Goal: Task Accomplishment & Management: Use online tool/utility

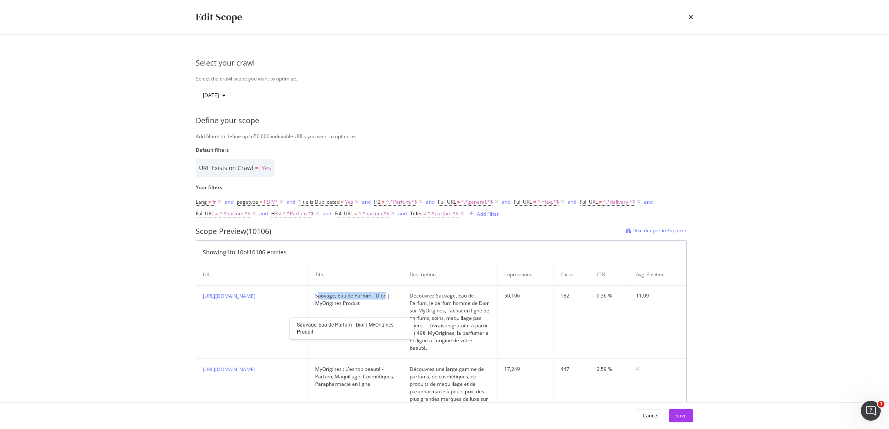
drag, startPoint x: 336, startPoint y: 305, endPoint x: 336, endPoint y: 300, distance: 4.6
click at [336, 300] on div "Sauvage, Eau de Parfum - Dior | MyOrigines Produit" at bounding box center [355, 299] width 81 height 15
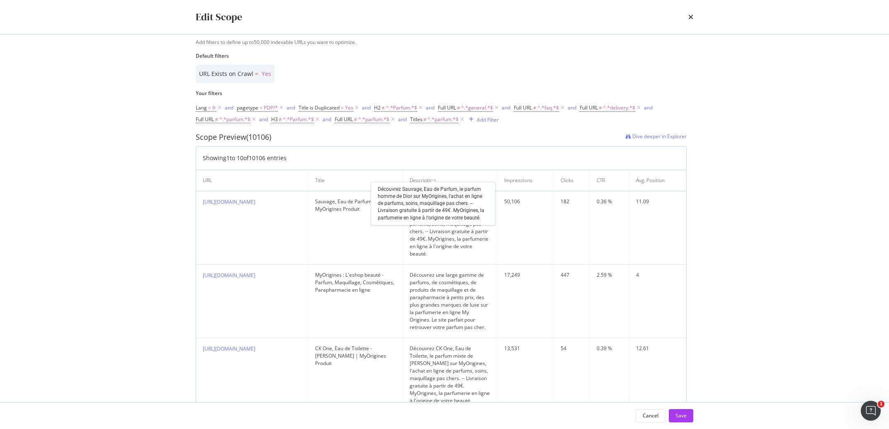
scroll to position [236, 0]
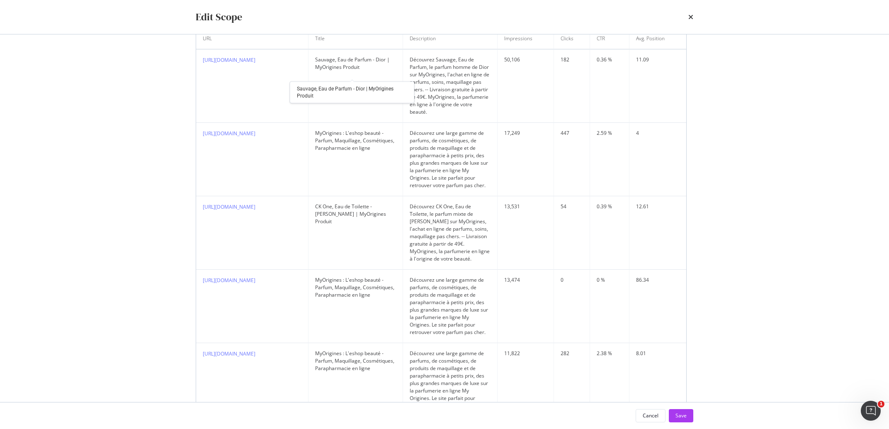
click at [324, 56] on div "Sauvage, Eau de Parfum - Dior | MyOrigines Produit" at bounding box center [355, 63] width 81 height 15
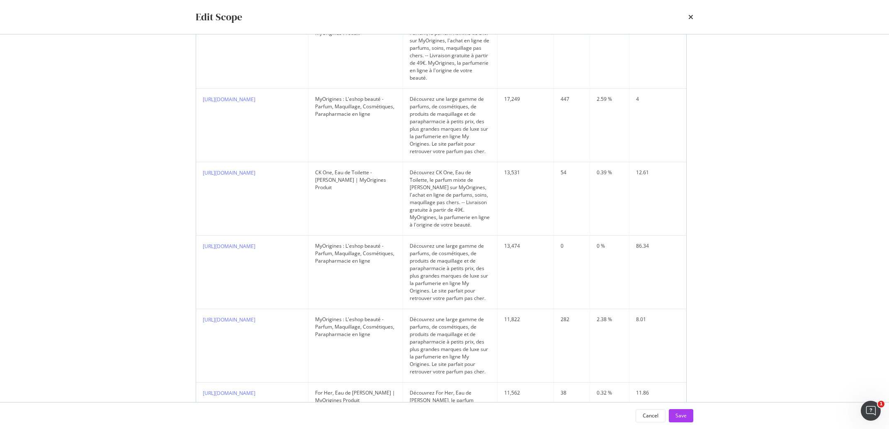
scroll to position [283, 0]
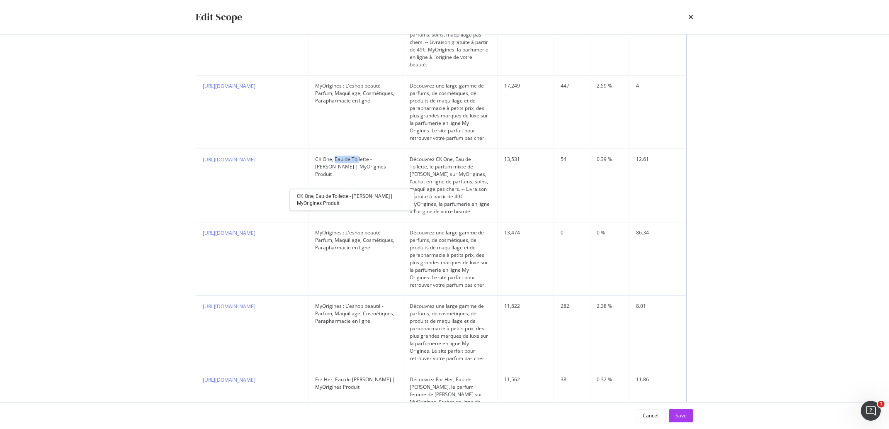
drag, startPoint x: 367, startPoint y: 170, endPoint x: 343, endPoint y: 167, distance: 24.2
click at [343, 167] on div "CK One, Eau de Toilette - Calvin Klein | MyOrigines Produit" at bounding box center [355, 167] width 81 height 22
click at [342, 167] on div "CK One, Eau de Toilette - Calvin Klein | MyOrigines Produit" at bounding box center [355, 167] width 81 height 22
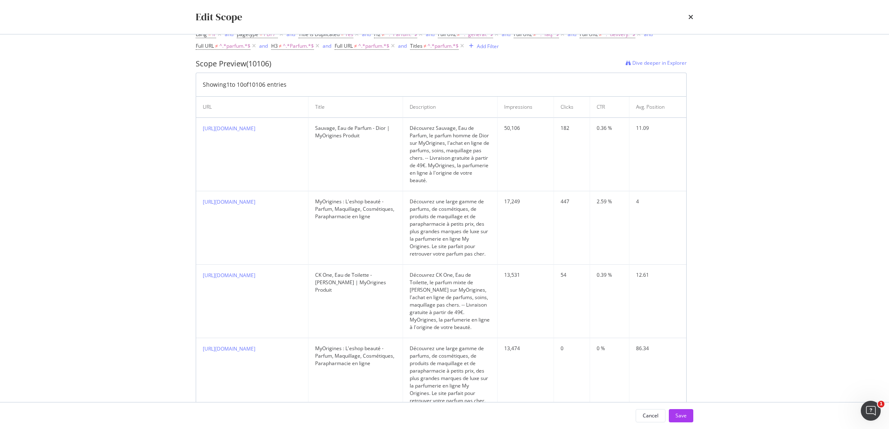
scroll to position [0, 0]
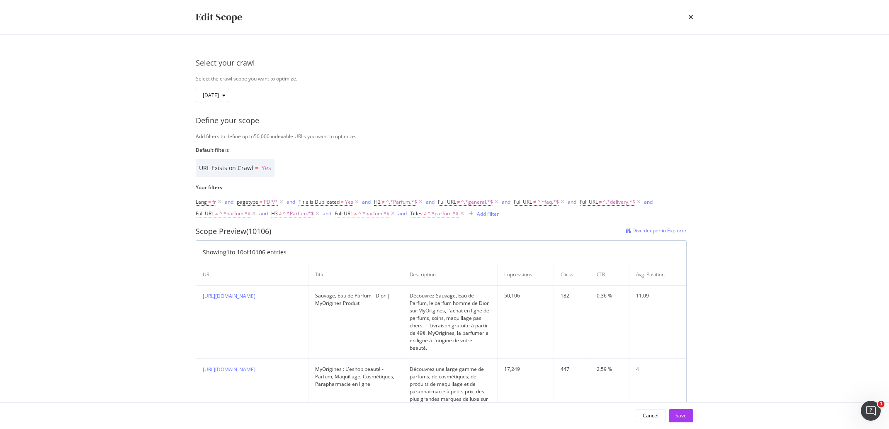
click at [379, 211] on span "^.*parfum.*$" at bounding box center [373, 214] width 31 height 12
click at [515, 234] on div "Scope Preview (10106) Dive deeper in Explorer" at bounding box center [441, 231] width 491 height 11
drag, startPoint x: 299, startPoint y: 214, endPoint x: 398, endPoint y: 237, distance: 101.9
click at [314, 219] on span "^.*Parfum.*$" at bounding box center [298, 214] width 31 height 12
click at [408, 231] on div "Scope Preview (10106) Dive deeper in Explorer" at bounding box center [441, 231] width 491 height 11
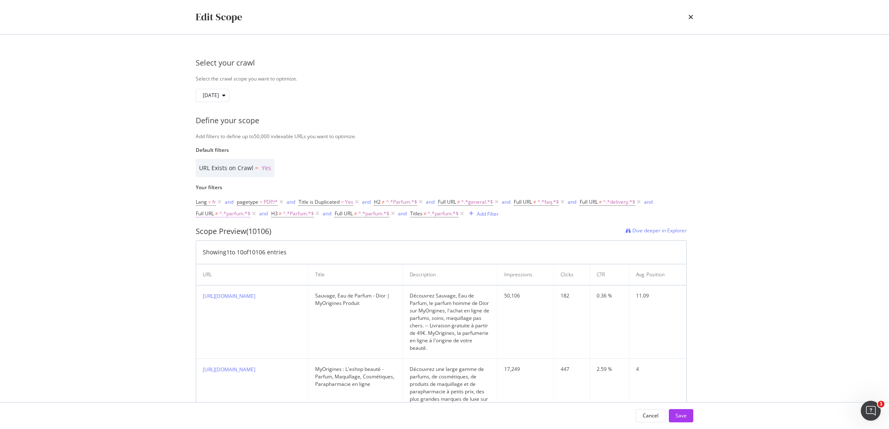
click at [237, 215] on span "^.*parfum.*$" at bounding box center [234, 214] width 31 height 12
click at [388, 231] on div "Scope Preview (10106) Dive deeper in Explorer" at bounding box center [441, 231] width 491 height 11
click at [671, 413] on button "Save" at bounding box center [681, 415] width 24 height 13
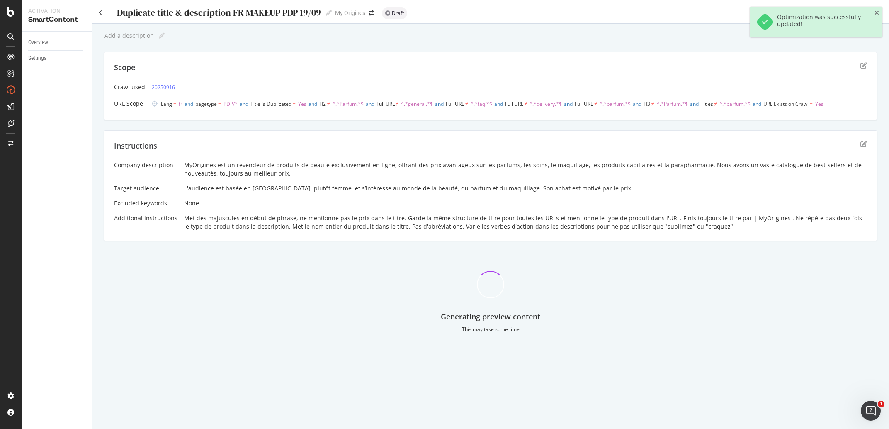
click at [102, 12] on div "Duplicate title & description FR MAKEUP PDP 19/09 Duplicate title & description…" at bounding box center [215, 13] width 233 height 12
click at [102, 12] on icon at bounding box center [101, 13] width 4 height 6
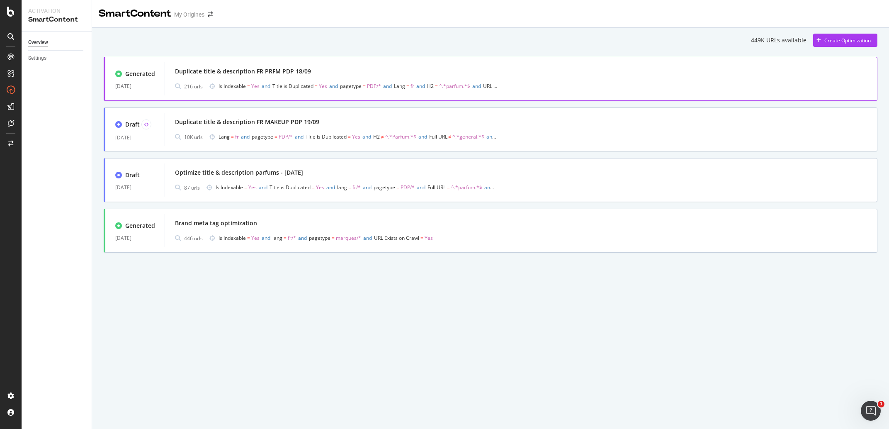
click at [204, 70] on div "Duplicate title & description FR PRFM PDP 18/09" at bounding box center [243, 71] width 136 height 8
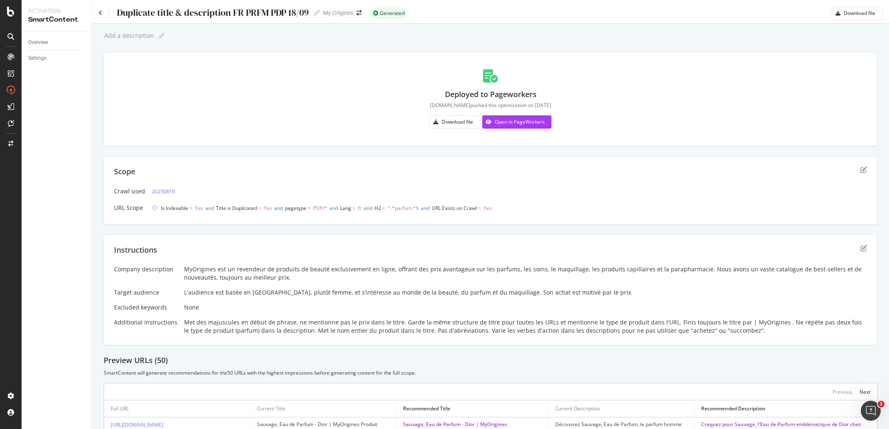
click at [102, 10] on div "Duplicate title & description FR PRFM PDP 18/09 Duplicate title & description F…" at bounding box center [209, 13] width 221 height 12
click at [102, 12] on div "Duplicate title & description FR PRFM PDP 18/09 Duplicate title & description F…" at bounding box center [209, 13] width 221 height 12
click at [101, 15] on icon at bounding box center [101, 13] width 4 height 6
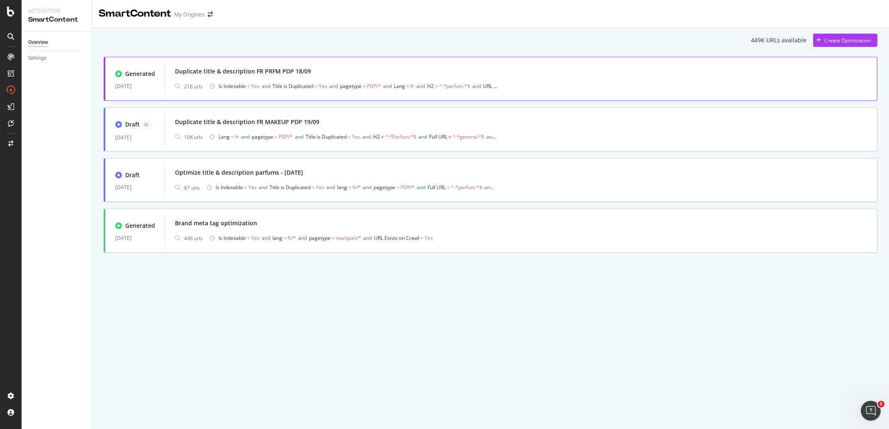
click at [194, 66] on div "Duplicate title & description FR PRFM PDP 18/09" at bounding box center [521, 72] width 692 height 12
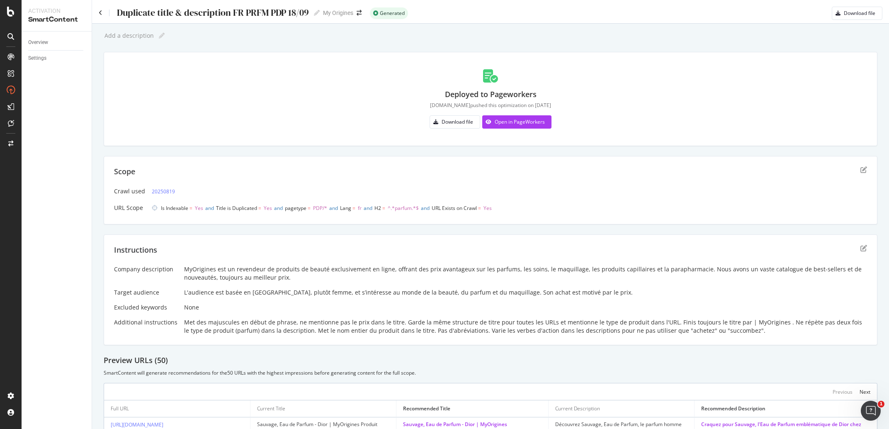
click at [211, 8] on div "Duplicate title & description FR PRFM PDP 18/09" at bounding box center [212, 12] width 193 height 10
click at [211, 8] on input "Duplicate title & description FR PRFM PDP 18/09" at bounding box center [213, 12] width 194 height 11
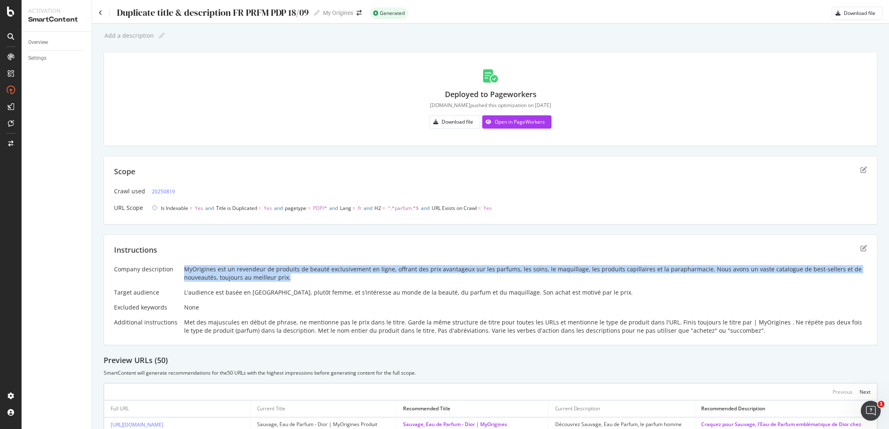
drag, startPoint x: 301, startPoint y: 277, endPoint x: 183, endPoint y: 269, distance: 117.7
click at [184, 269] on div "MyOrigines est un revendeur de produits de beauté exclusivement en ligne, offra…" at bounding box center [525, 273] width 683 height 17
copy div "MyOrigines est un revendeur de produits de beauté exclusivement en ligne, offra…"
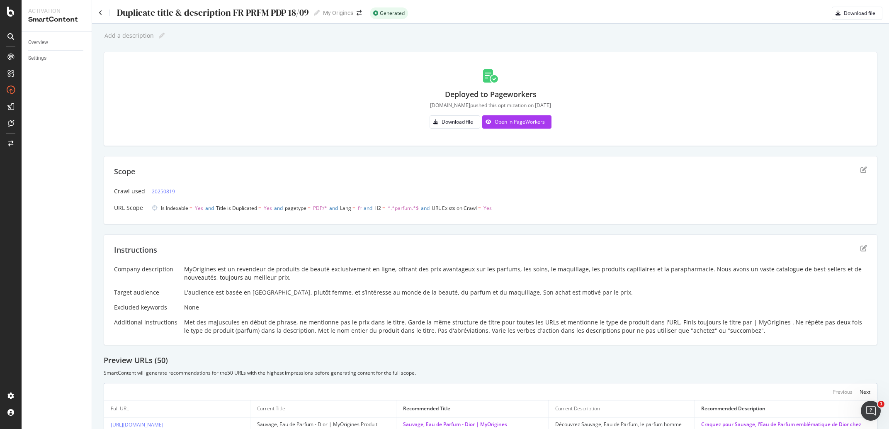
click at [253, 294] on div "L'audience est basée en France, plutôt femme, et s’intéresse au monde de la bea…" at bounding box center [525, 292] width 683 height 8
click at [250, 330] on div "Met des majuscules en début de phrase, ne mentionne pas le prix dans le titre. …" at bounding box center [525, 326] width 683 height 17
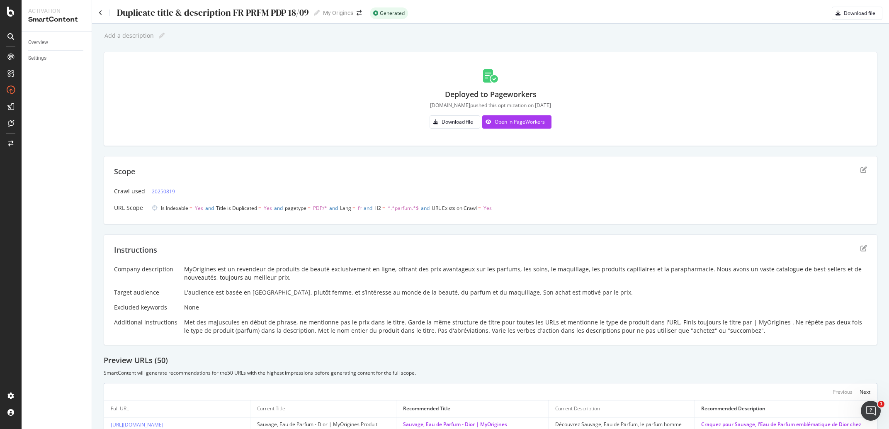
click at [250, 330] on div "Met des majuscules en début de phrase, ne mentionne pas le prix dans le titre. …" at bounding box center [525, 326] width 683 height 17
click at [289, 91] on div "Deployed to Pageworkers alda.mini pushed this optimization on 2025-09-22 Downlo…" at bounding box center [490, 98] width 753 height 73
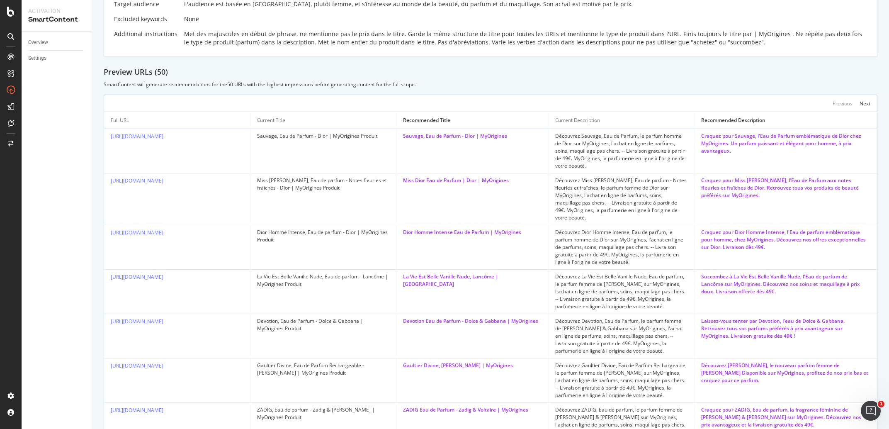
scroll to position [100, 0]
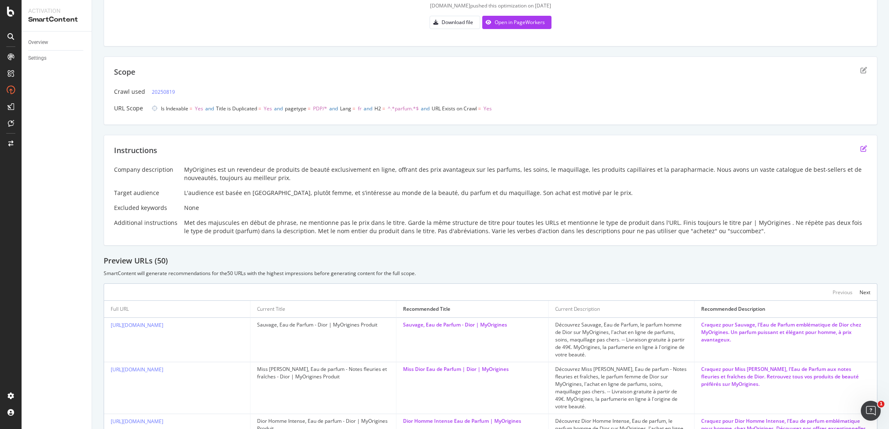
click at [860, 151] on icon "edit" at bounding box center [863, 148] width 7 height 7
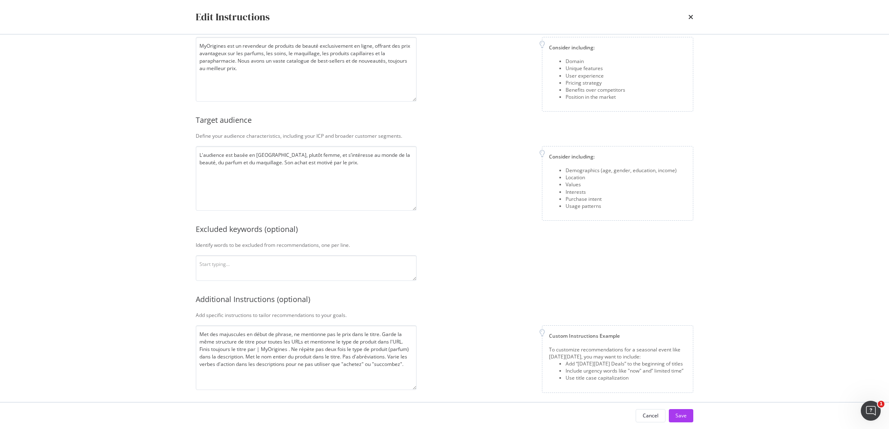
scroll to position [56, 0]
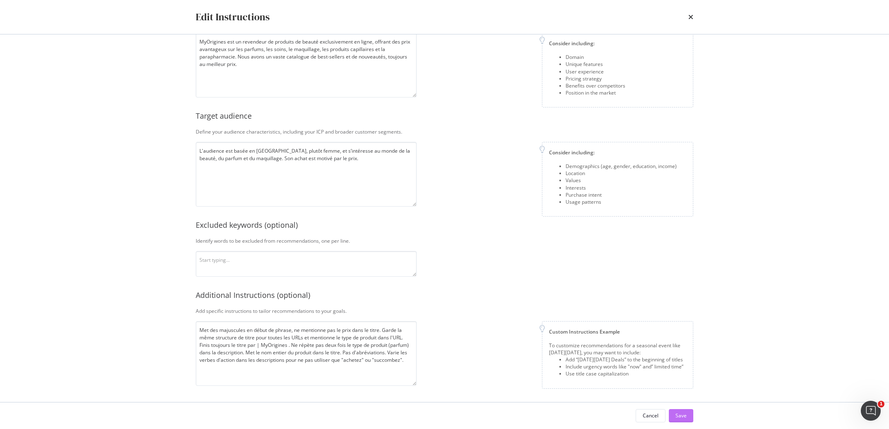
click at [674, 420] on button "Save" at bounding box center [681, 415] width 24 height 13
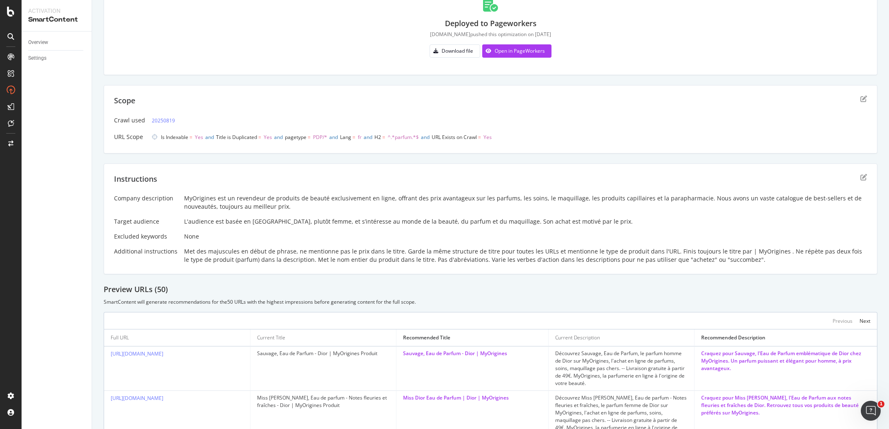
scroll to position [52, 0]
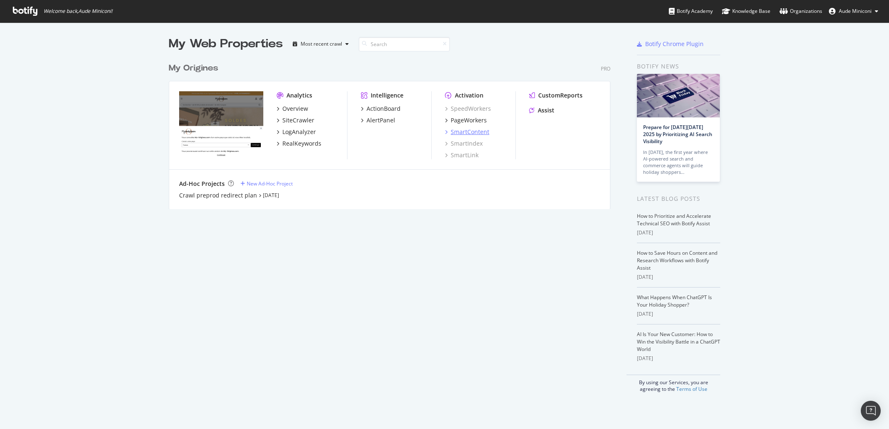
scroll to position [421, 873]
click at [461, 132] on div "SmartContent" at bounding box center [470, 132] width 39 height 8
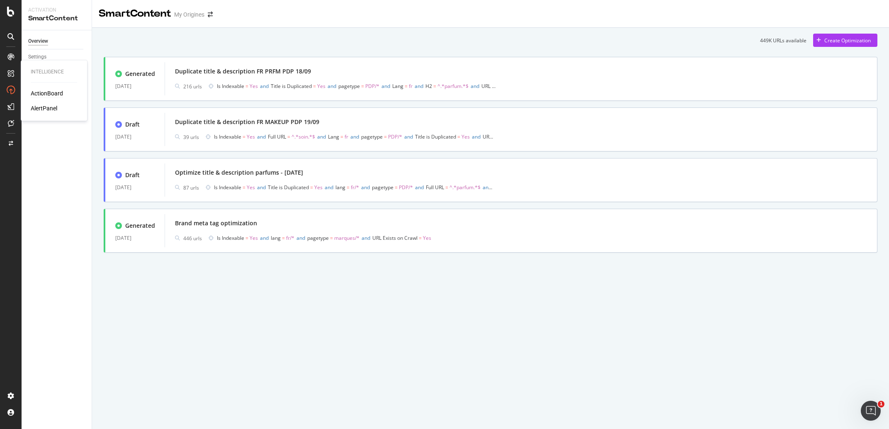
click at [46, 92] on div "ActionBoard" at bounding box center [47, 93] width 32 height 8
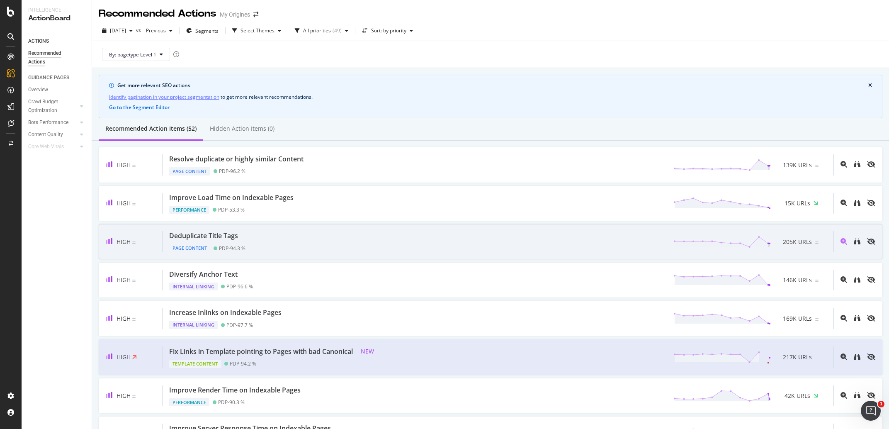
click at [301, 239] on div "Deduplicate Title Tags Page Content PDP - 94.3 % 205K URLs" at bounding box center [498, 241] width 671 height 21
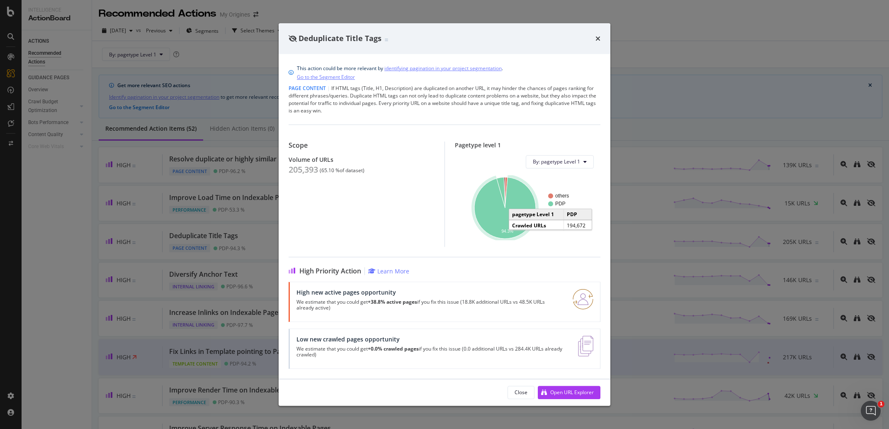
click at [517, 199] on icon "A chart." at bounding box center [504, 207] width 61 height 61
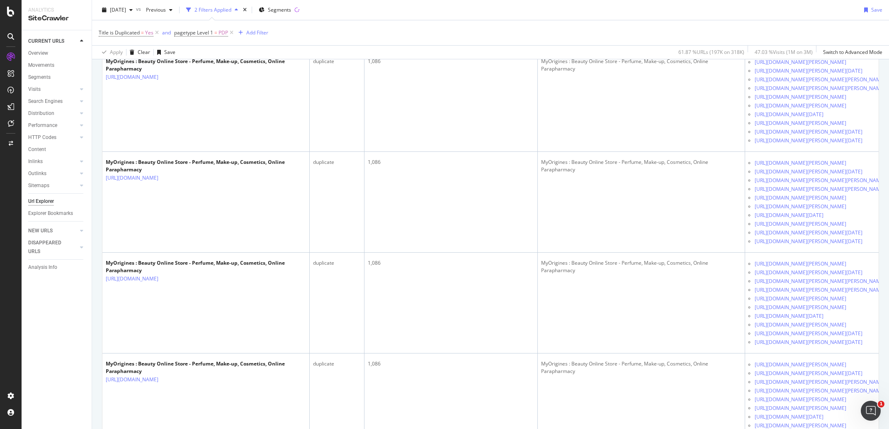
scroll to position [661, 0]
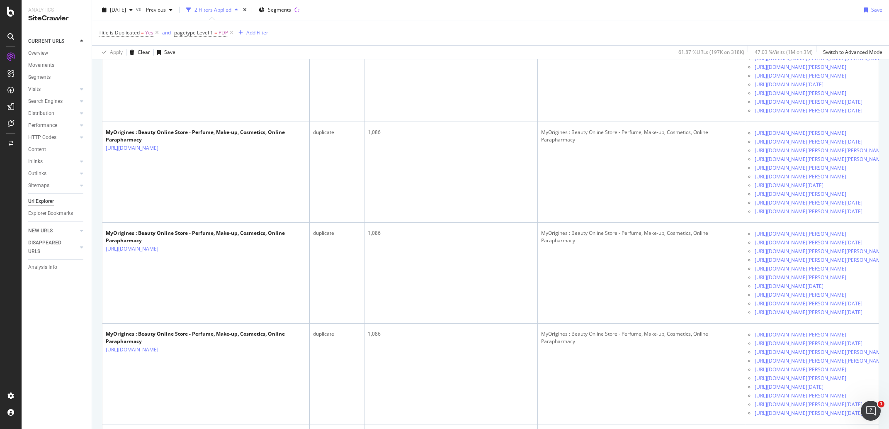
click at [268, 30] on div "Title is Duplicated = Yes and pagetype Level 1 = PDP Add Filter" at bounding box center [491, 32] width 784 height 25
click at [263, 32] on div "Add Filter" at bounding box center [257, 32] width 22 height 7
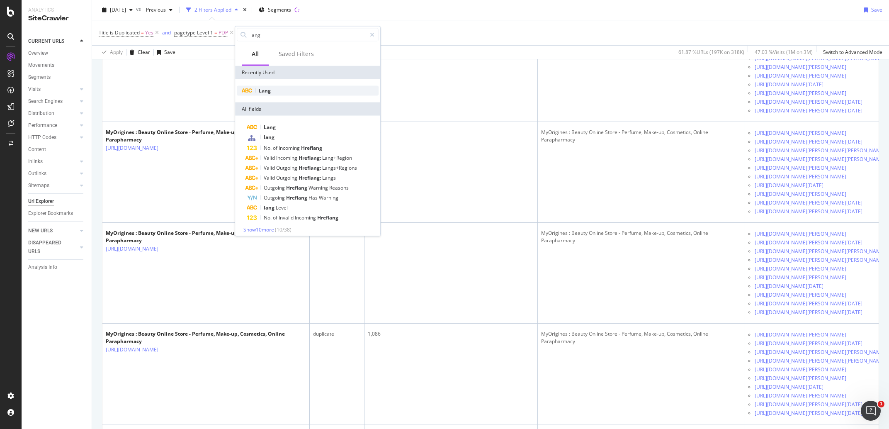
type input "lang"
click at [287, 88] on div "Lang" at bounding box center [308, 91] width 142 height 10
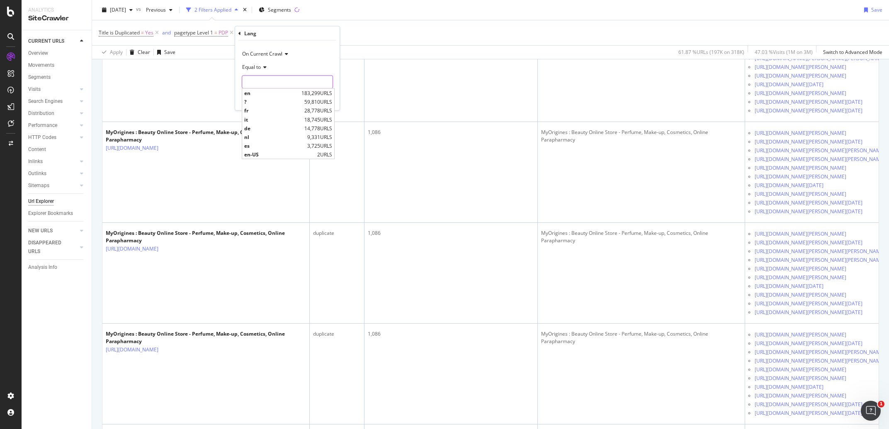
click at [266, 84] on input "text" at bounding box center [287, 81] width 90 height 13
type input "fr"
click at [268, 95] on span "fr" at bounding box center [273, 93] width 58 height 7
click at [326, 97] on div "Apply" at bounding box center [326, 99] width 13 height 7
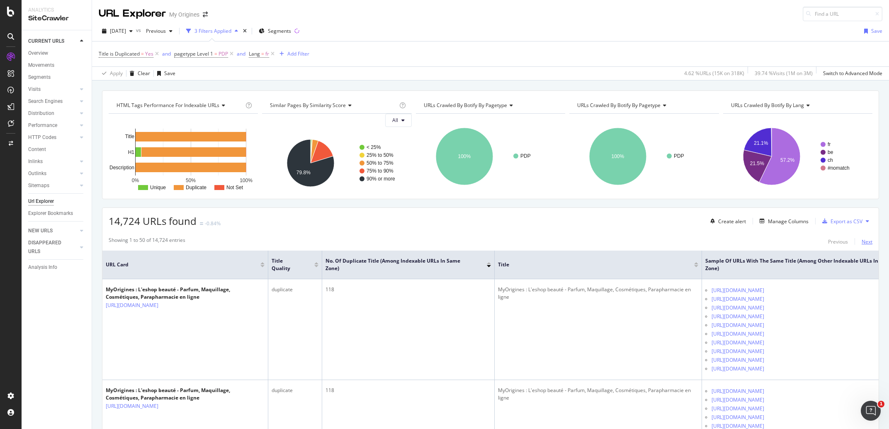
click at [862, 241] on div "Next" at bounding box center [867, 241] width 11 height 7
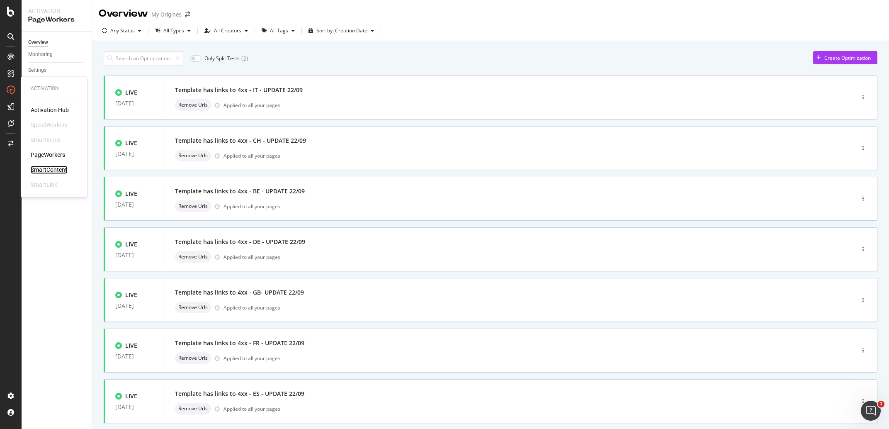
click at [54, 170] on div "SmartContent" at bounding box center [49, 170] width 36 height 8
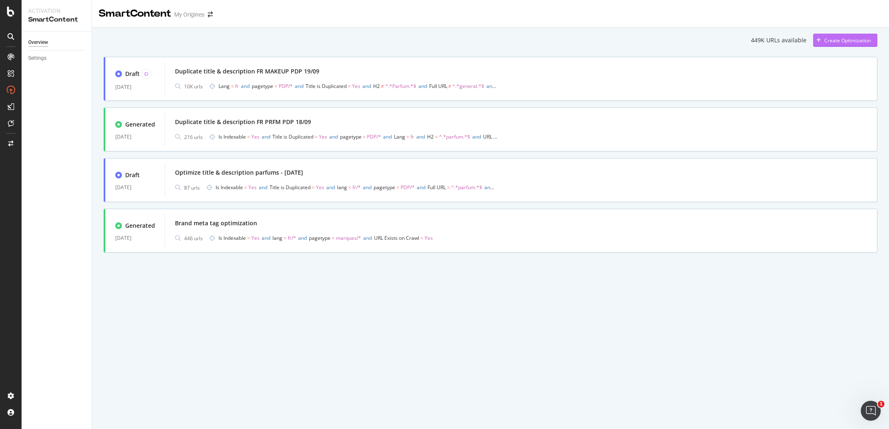
click at [846, 42] on div "Create Optimization" at bounding box center [847, 40] width 46 height 7
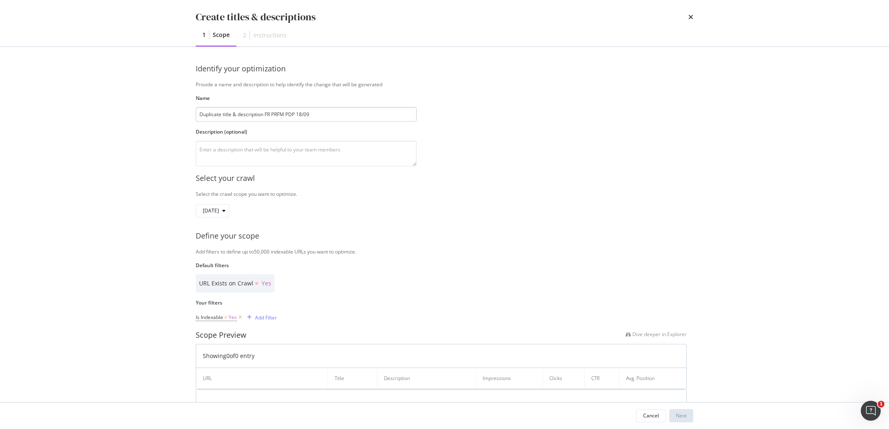
click at [275, 116] on input "Duplicate title & description FR PRFM PDP 18/09" at bounding box center [306, 114] width 221 height 15
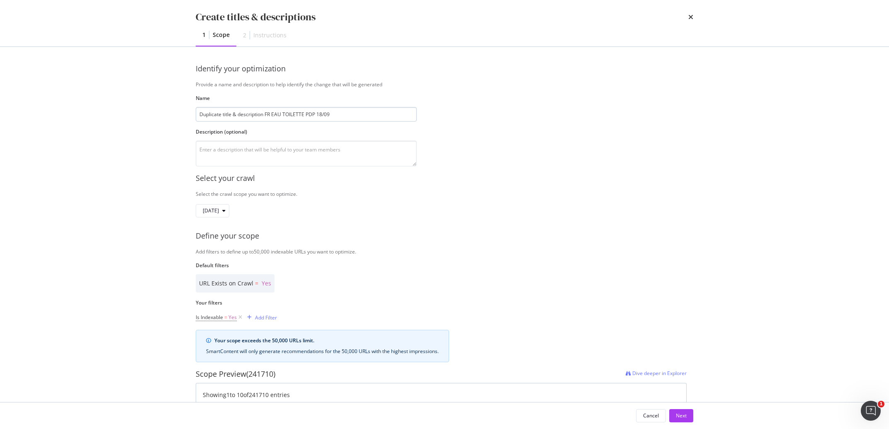
drag, startPoint x: 338, startPoint y: 119, endPoint x: 317, endPoint y: 117, distance: 20.8
click at [317, 117] on input "Duplicate title & description FR EAU TOILETTE PDP 18/09" at bounding box center [306, 114] width 221 height 15
type input "Duplicate title & description FR EAU TOILETTE PDP 23/09"
click at [301, 158] on textarea "modal" at bounding box center [306, 154] width 221 height 26
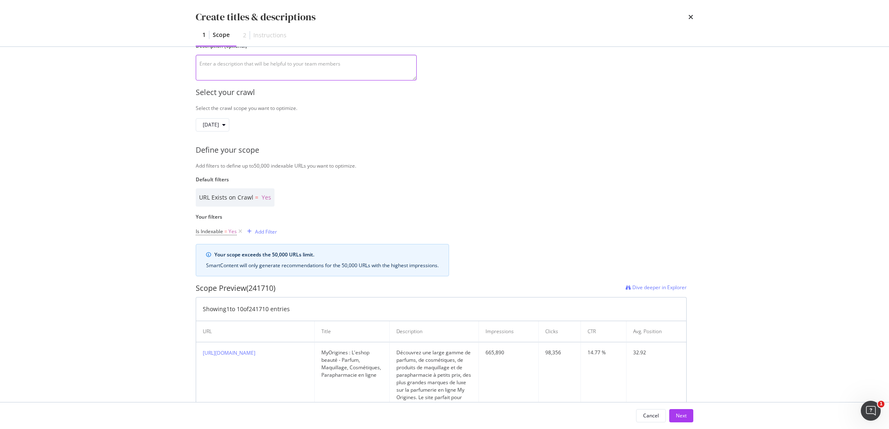
scroll to position [141, 0]
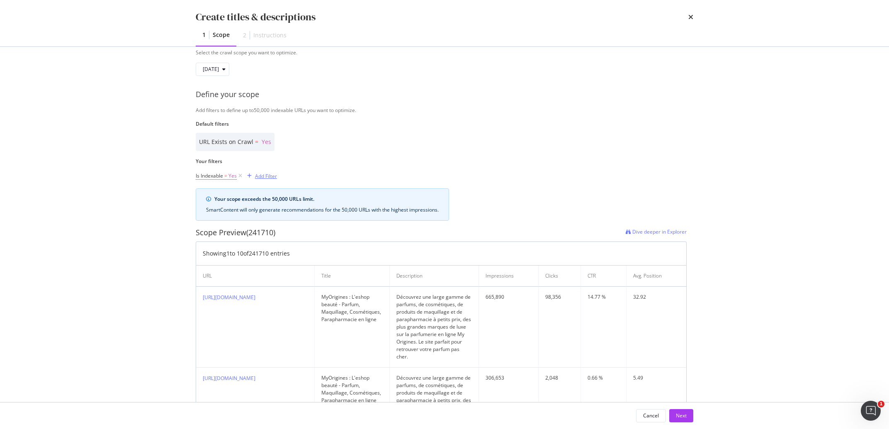
click at [262, 178] on div "Add Filter" at bounding box center [266, 176] width 22 height 7
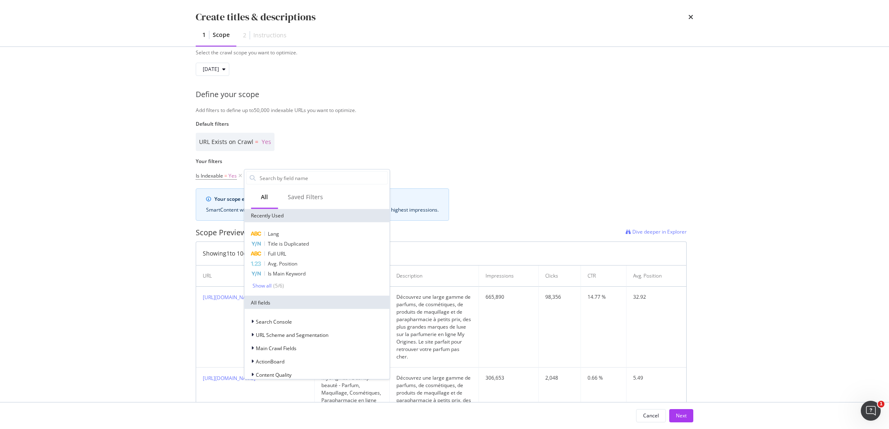
click at [262, 178] on input "Name" at bounding box center [323, 178] width 129 height 12
type input "H"
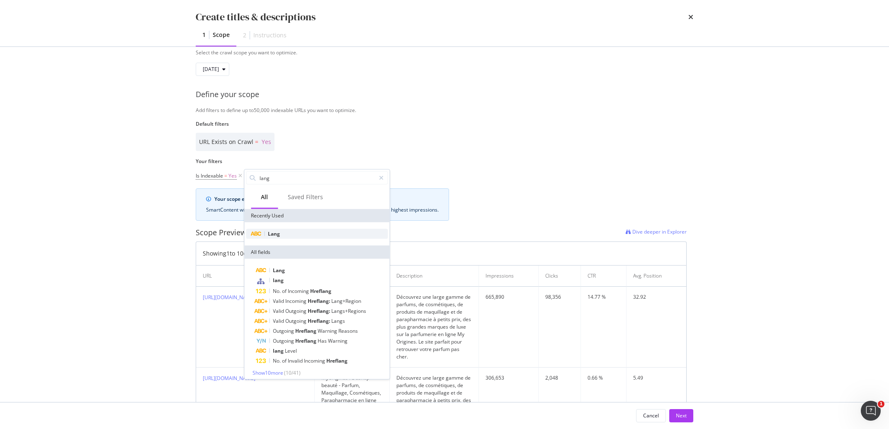
type input "lang"
click at [273, 233] on span "Lang" at bounding box center [274, 233] width 12 height 7
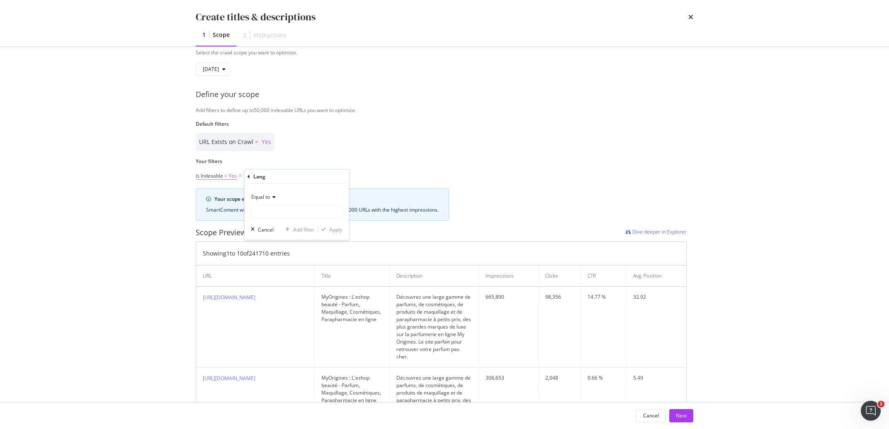
click at [285, 199] on div "Equal to" at bounding box center [296, 196] width 91 height 13
click at [285, 209] on div "Equal to Not equal to Starts with Doesn't start with Ends with Doesn't end with…" at bounding box center [297, 262] width 93 height 119
click at [289, 195] on div "Equal to" at bounding box center [296, 196] width 91 height 13
click at [314, 211] on input "Name" at bounding box center [296, 211] width 90 height 13
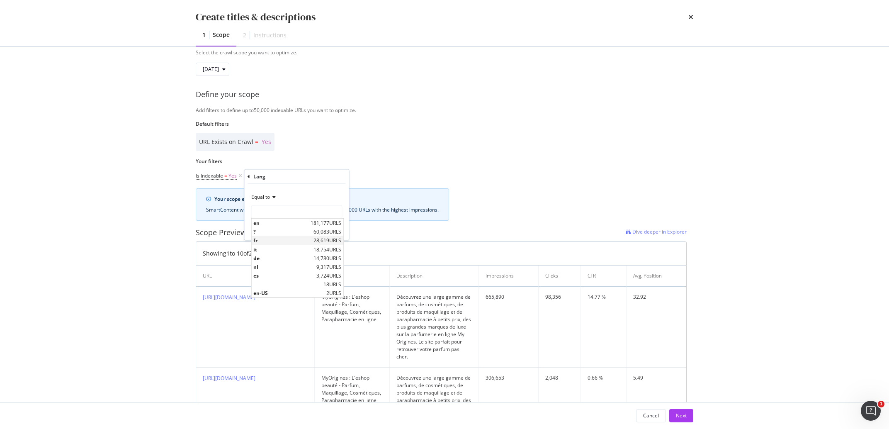
click at [301, 237] on div "fr 28,619 URLS" at bounding box center [297, 240] width 92 height 9
type input "fr"
click at [338, 231] on div "Apply" at bounding box center [335, 229] width 13 height 7
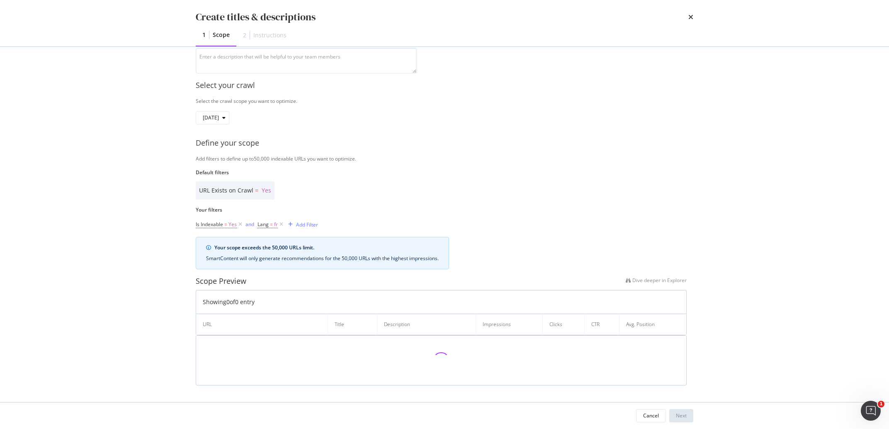
scroll to position [93, 0]
click at [305, 223] on div "Add Filter" at bounding box center [307, 224] width 22 height 7
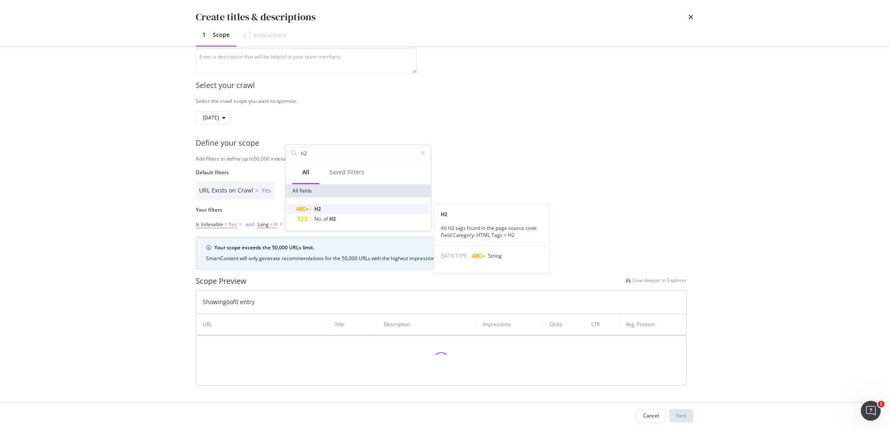
type input "h2"
click at [325, 211] on div "H2" at bounding box center [363, 209] width 132 height 10
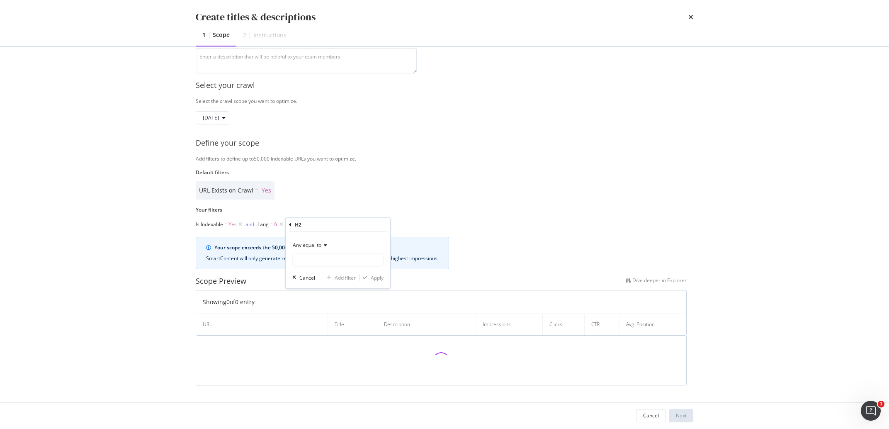
click at [324, 241] on div "Any equal to" at bounding box center [337, 244] width 91 height 13
click at [316, 326] on span "Any contains" at bounding box center [311, 326] width 29 height 7
click at [318, 261] on input "Name" at bounding box center [338, 259] width 90 height 13
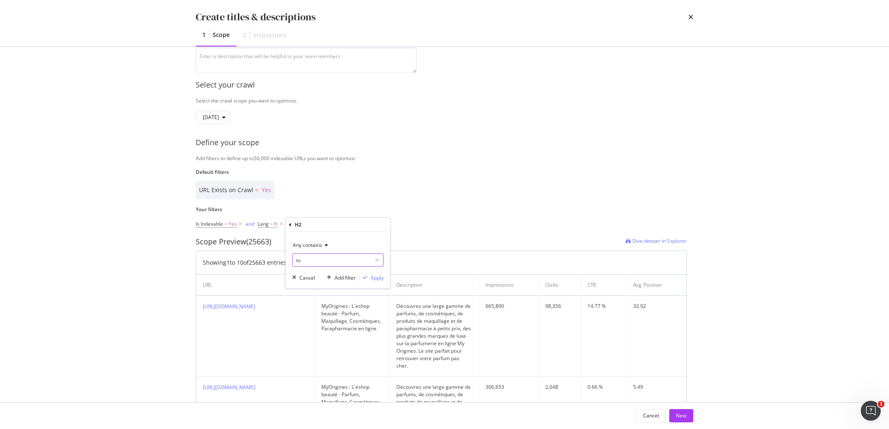
type input "t"
type input "eau de toilette"
click at [379, 279] on div "Apply" at bounding box center [377, 277] width 13 height 7
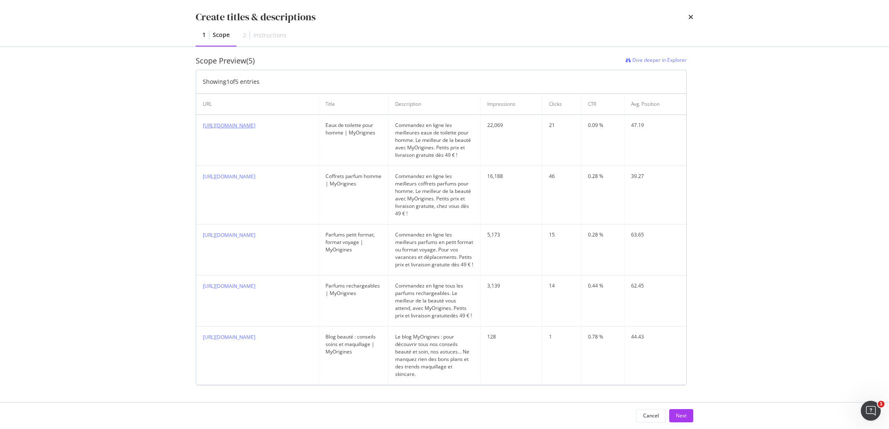
scroll to position [187, 0]
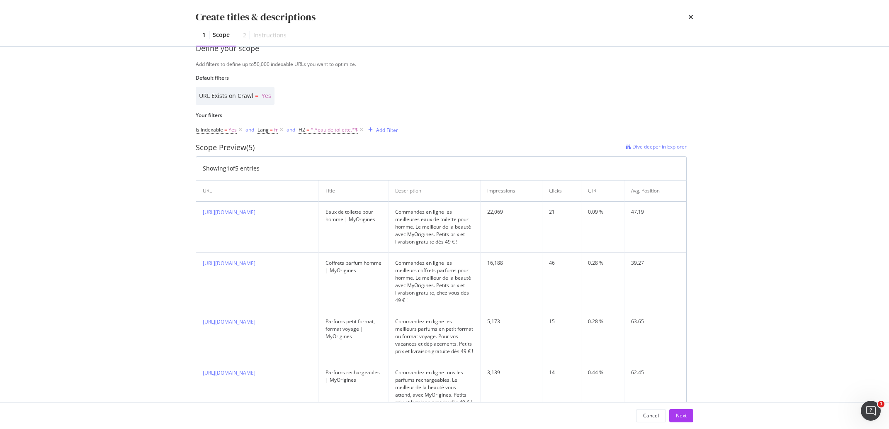
click at [270, 209] on div "https://www.my-origines.com/fr/parfums/parfums-homme/eau-de-toilette" at bounding box center [257, 212] width 109 height 8
click at [360, 130] on icon "modal" at bounding box center [361, 130] width 7 height 8
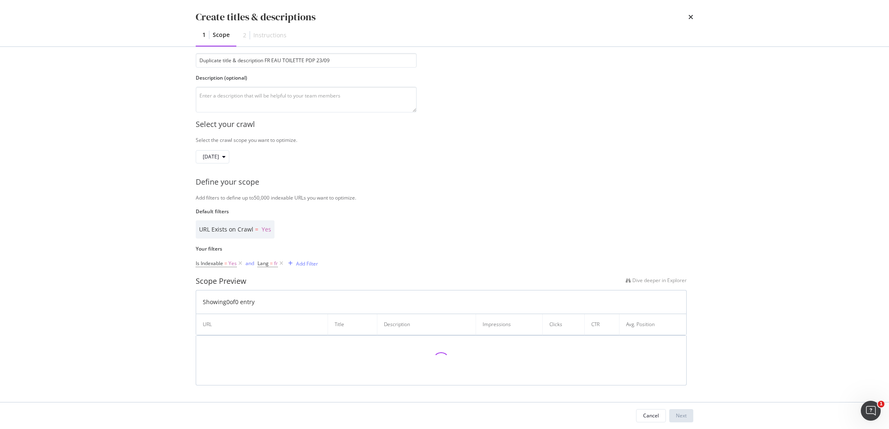
scroll to position [54, 0]
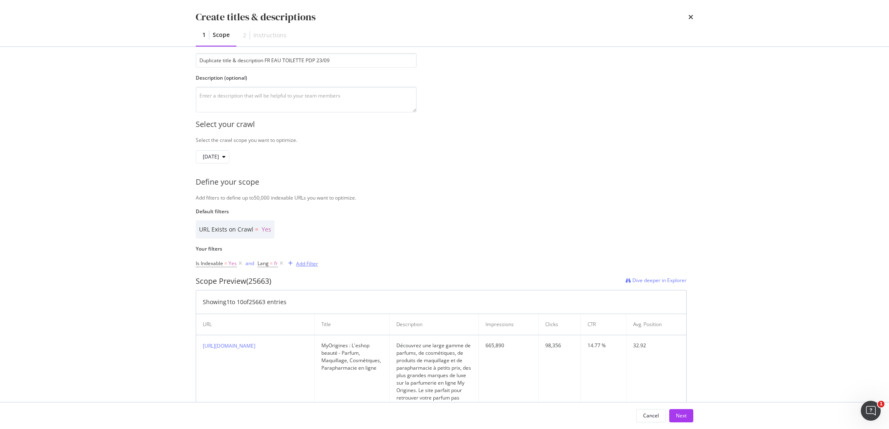
click at [301, 263] on div "Add Filter" at bounding box center [307, 263] width 22 height 7
click at [320, 228] on div "URL Exists on Crawl = Yes" at bounding box center [441, 229] width 491 height 18
click at [302, 262] on div "Add Filter" at bounding box center [307, 263] width 22 height 7
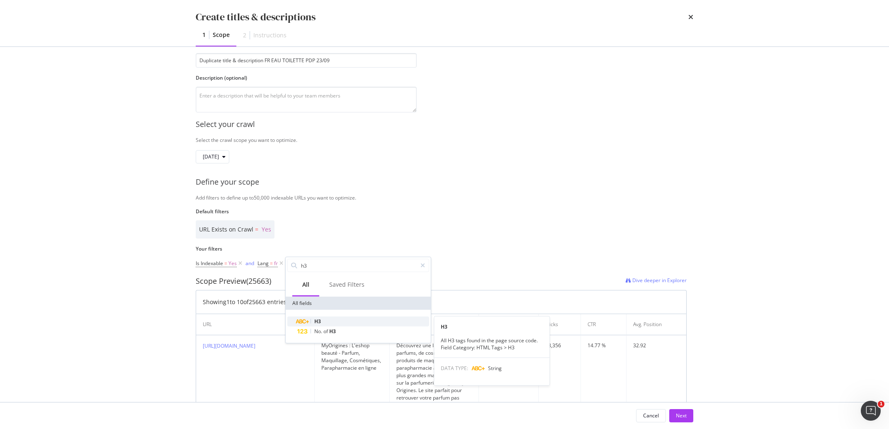
type input "h3"
click at [316, 316] on div "H3" at bounding box center [363, 321] width 132 height 10
click at [317, 297] on input "Name" at bounding box center [338, 299] width 90 height 13
click at [317, 288] on div "Any equal to" at bounding box center [337, 284] width 91 height 13
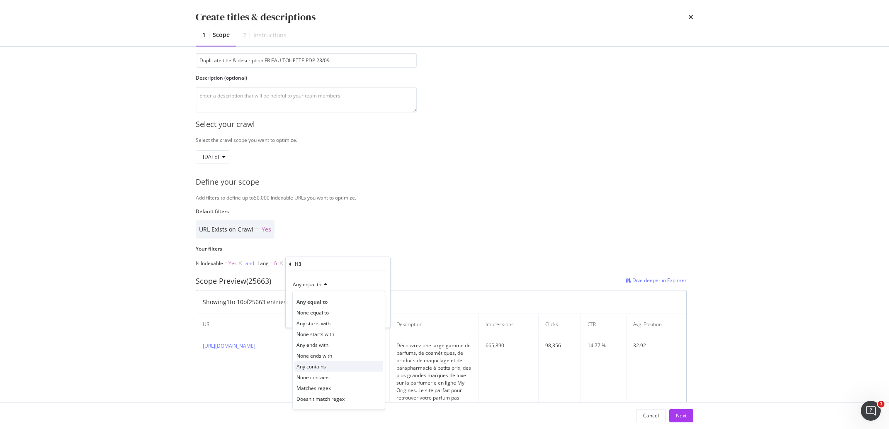
click at [331, 370] on div "Any contains" at bounding box center [338, 366] width 89 height 11
click at [311, 305] on input "Name" at bounding box center [338, 299] width 90 height 13
type input "toilette"
click at [374, 321] on div "Any contains toilette Cancel Add filter Apply" at bounding box center [338, 299] width 105 height 56
click at [374, 317] on div "Apply" at bounding box center [377, 316] width 13 height 7
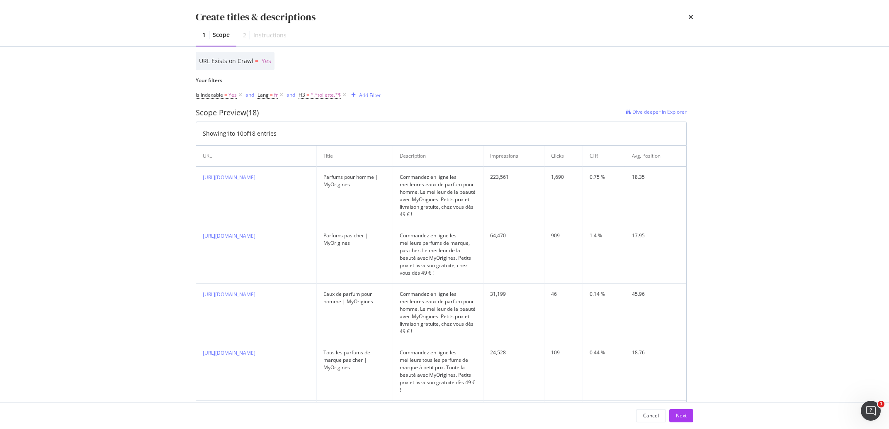
scroll to position [243, 0]
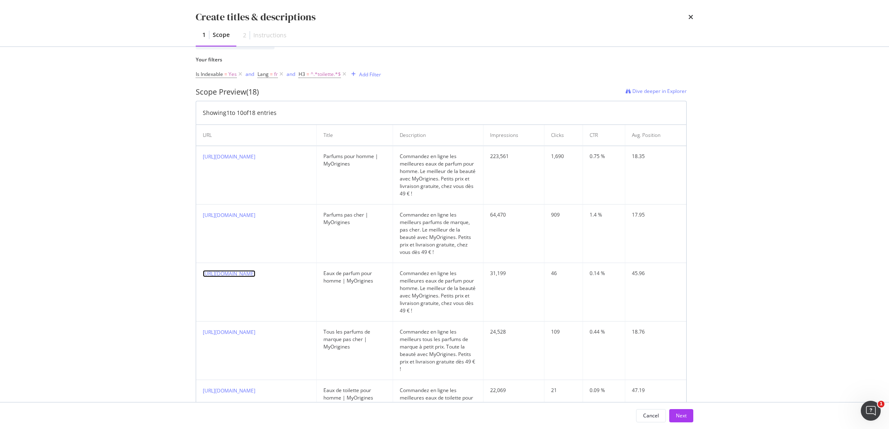
click at [255, 274] on link "https://www.my-origines.com/fr/parfums/parfums-homme/eau-de-parfum" at bounding box center [229, 273] width 53 height 7
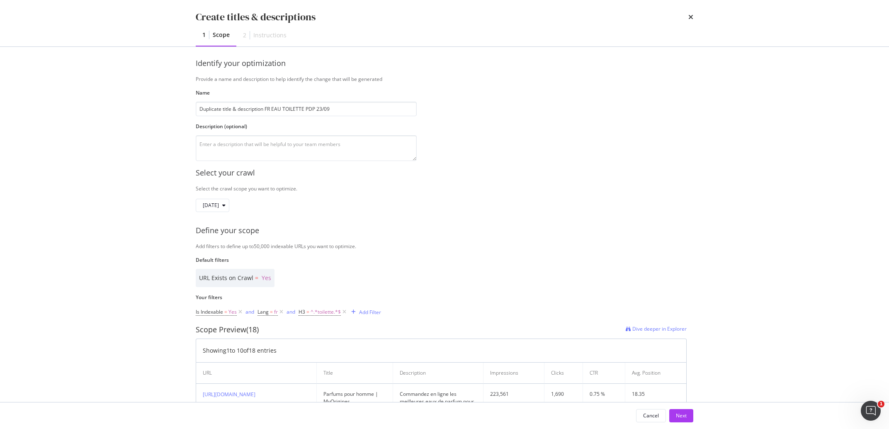
scroll to position [0, 0]
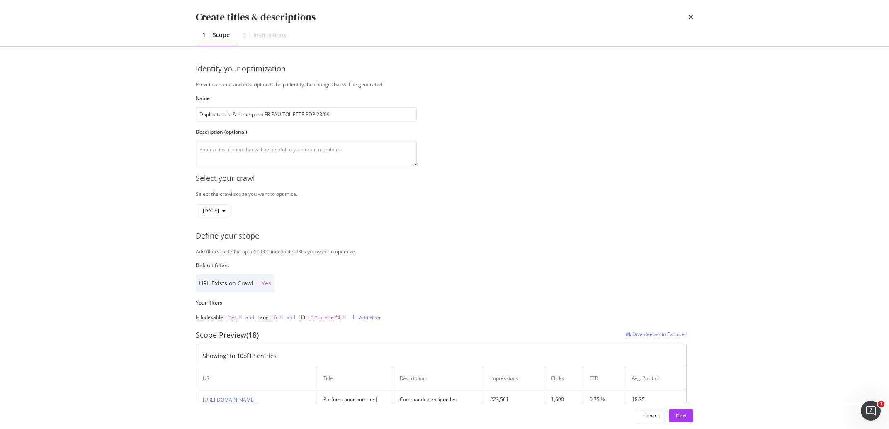
click at [330, 318] on span "^.*toilette.*$" at bounding box center [326, 317] width 30 height 12
click at [316, 315] on div "H3" at bounding box center [352, 317] width 98 height 14
click at [304, 316] on icon "modal" at bounding box center [304, 316] width 2 height 5
type input "h2"
click at [335, 379] on div "No. of H2" at bounding box center [377, 384] width 132 height 10
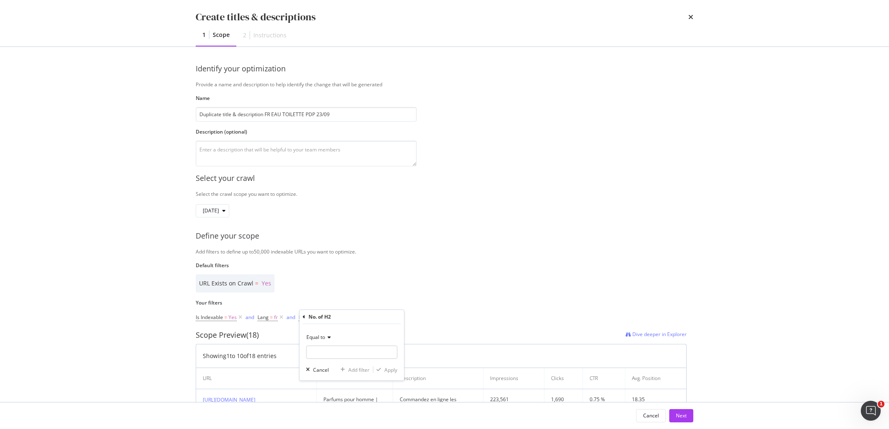
click at [305, 317] on icon "modal" at bounding box center [304, 316] width 2 height 5
click at [330, 369] on div "H2 No. of H2" at bounding box center [371, 378] width 145 height 33
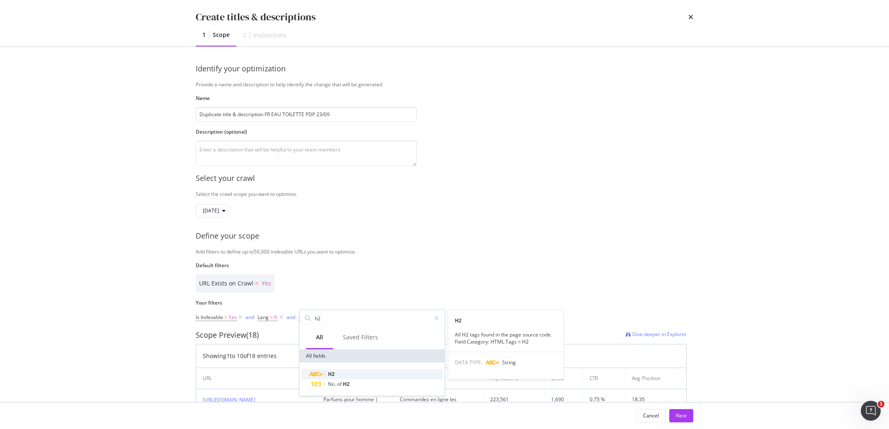
click at [332, 370] on div "H2" at bounding box center [377, 374] width 132 height 10
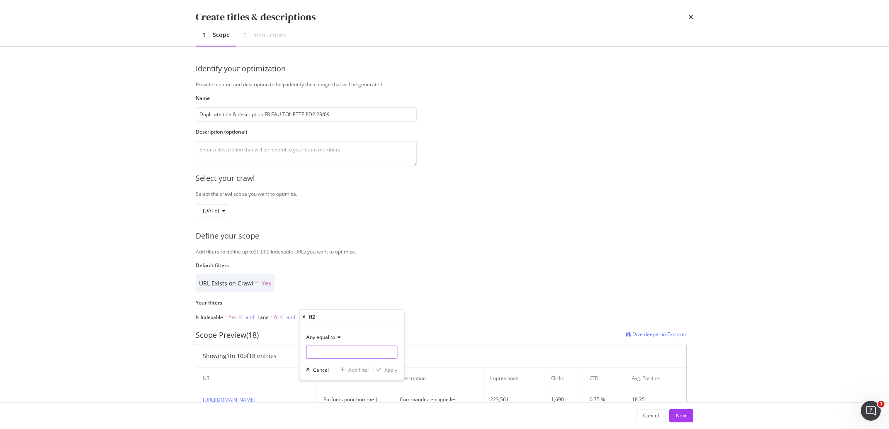
click at [324, 350] on input "Name" at bounding box center [351, 351] width 90 height 13
click at [324, 340] on span "Any equal to" at bounding box center [320, 336] width 29 height 7
click at [341, 417] on div "Any contains" at bounding box center [352, 418] width 89 height 11
click at [322, 352] on input "Name" at bounding box center [351, 351] width 90 height 13
type input "toilette"
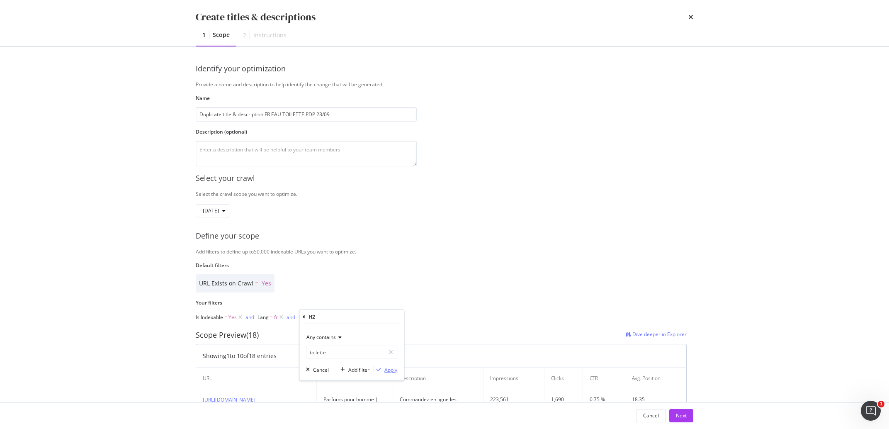
click at [393, 368] on div "Apply" at bounding box center [390, 369] width 13 height 7
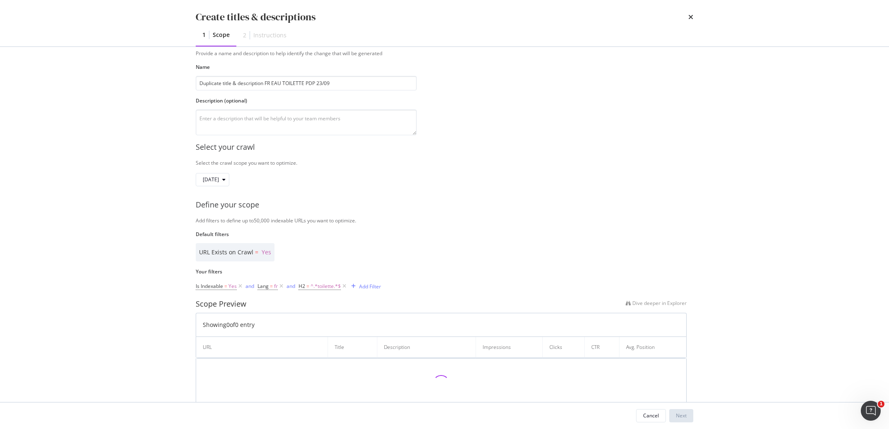
scroll to position [54, 0]
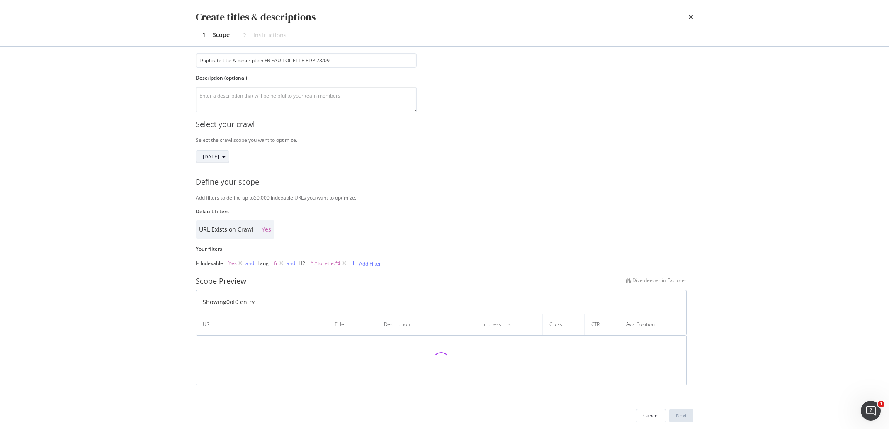
click at [219, 156] on span "[DATE]" at bounding box center [211, 156] width 16 height 7
click at [465, 192] on div "Select your crawl Select the crawl scope you want to optimize. 2025 Sep. 18th D…" at bounding box center [445, 248] width 498 height 273
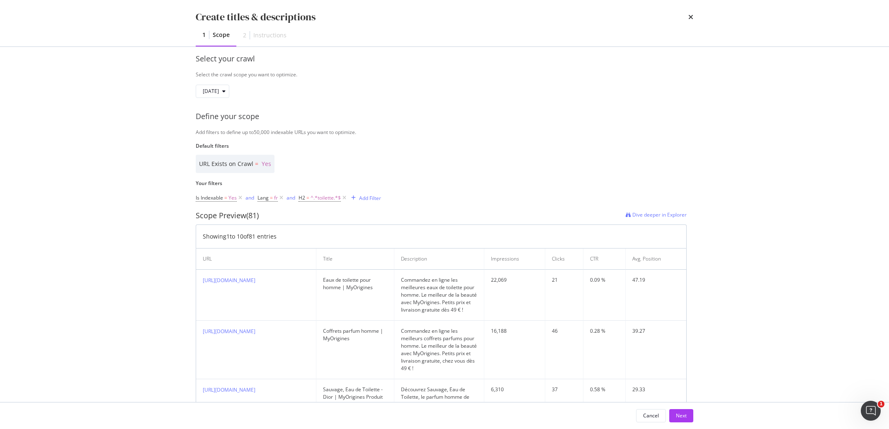
scroll to position [80, 0]
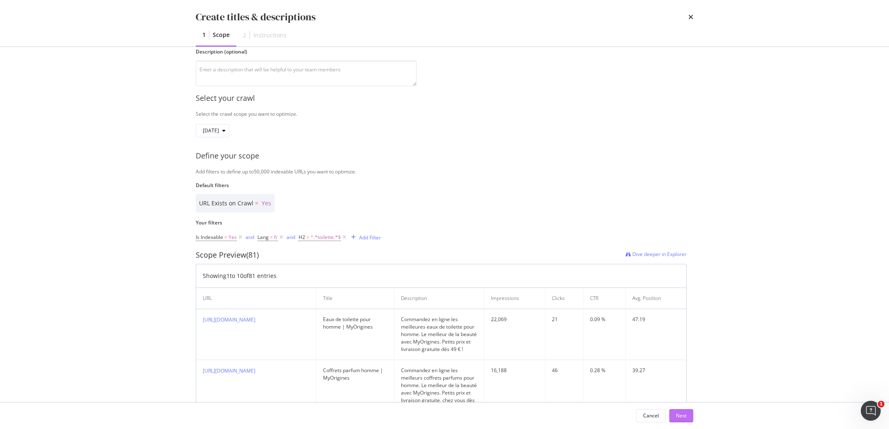
click at [683, 414] on div "Next" at bounding box center [681, 415] width 11 height 7
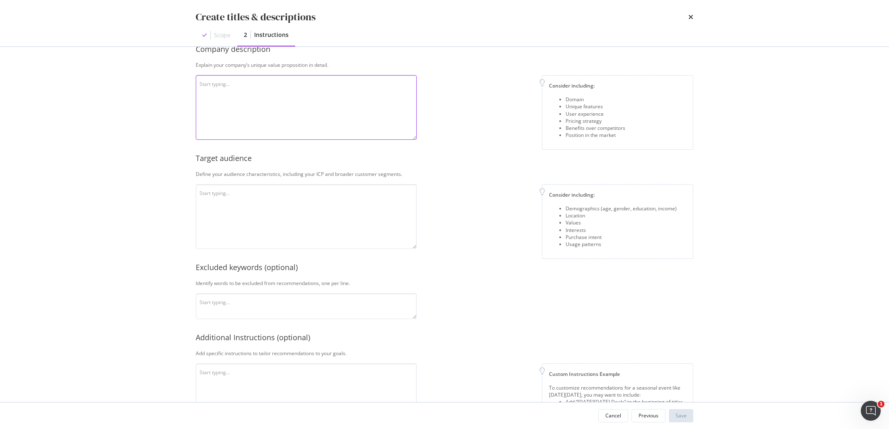
click at [263, 109] on textarea "modal" at bounding box center [306, 107] width 221 height 65
click at [255, 105] on textarea "modal" at bounding box center [306, 107] width 221 height 65
paste textarea "MyOrigines est un revendeur de produits de beauté exclusivement en ligne, offra…"
type textarea "MyOrigines est un revendeur de produits de beauté exclusivement en ligne, offra…"
click at [293, 199] on textarea "modal" at bounding box center [306, 216] width 221 height 65
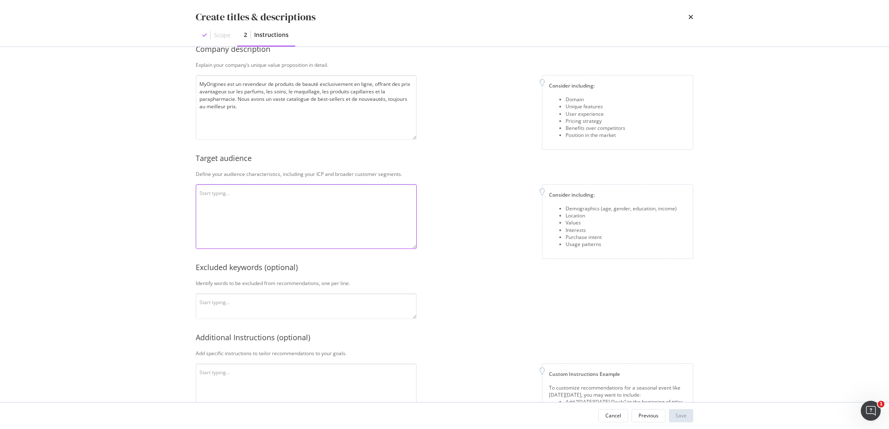
paste textarea "L'audience est basée en France, plutôt femme, et s’intéresse au monde de la bea…"
click at [298, 193] on textarea "L'audience est basée en France, plutôt femme, et s’intéresse au monde de la bea…" at bounding box center [306, 216] width 221 height 65
type textarea "L'audience est basée en France, plutôt masculine, et s’intéresse au monde de la…"
click at [269, 371] on textarea "modal" at bounding box center [306, 395] width 221 height 65
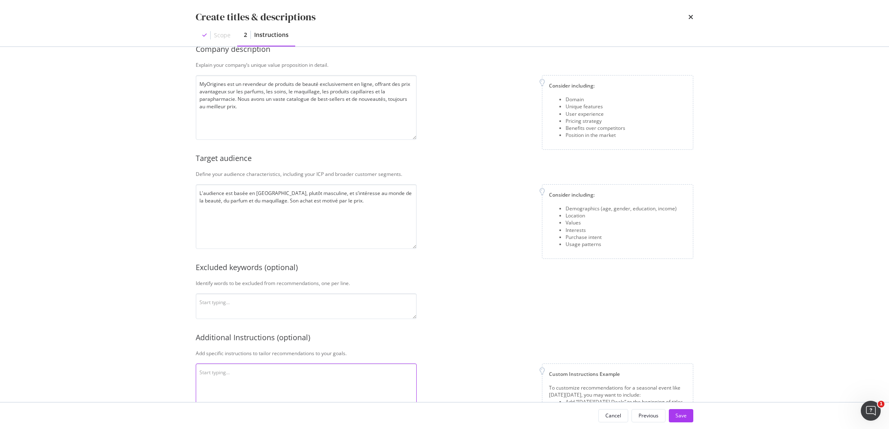
paste textarea "Met des majuscules en début de phrase, ne mentionne pas le prix dans le titre. …"
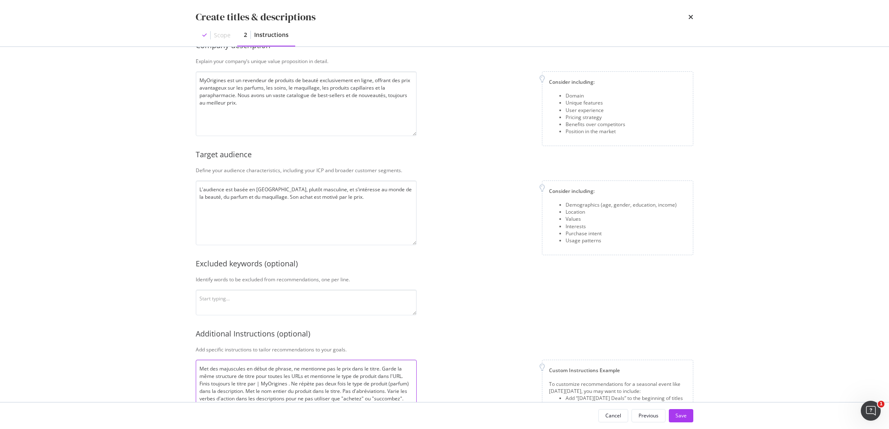
scroll to position [122, 0]
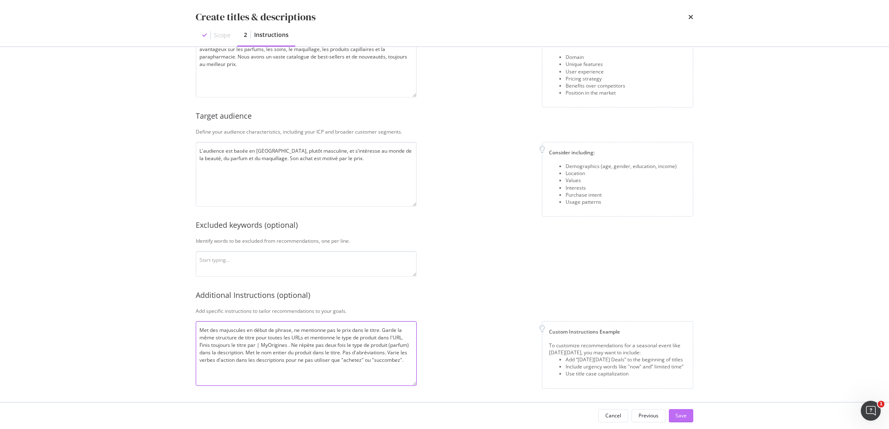
type textarea "Met des majuscules en début de phrase, ne mentionne pas le prix dans le titre. …"
click at [681, 417] on div "Save" at bounding box center [681, 415] width 11 height 7
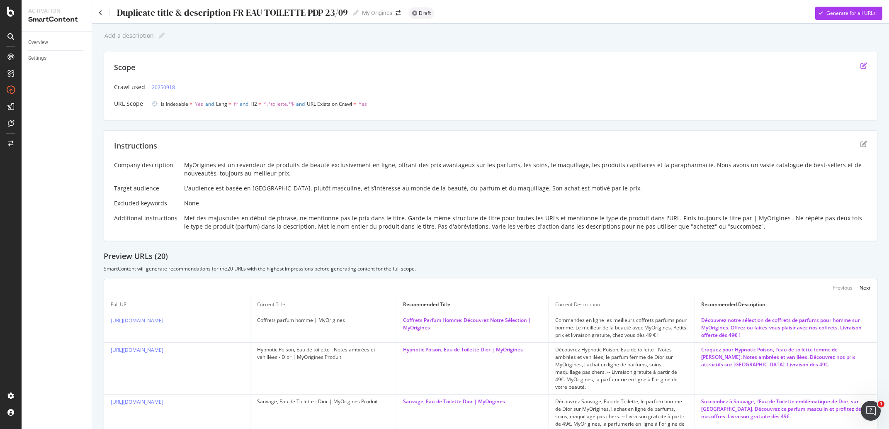
click at [860, 67] on icon "edit" at bounding box center [863, 65] width 7 height 7
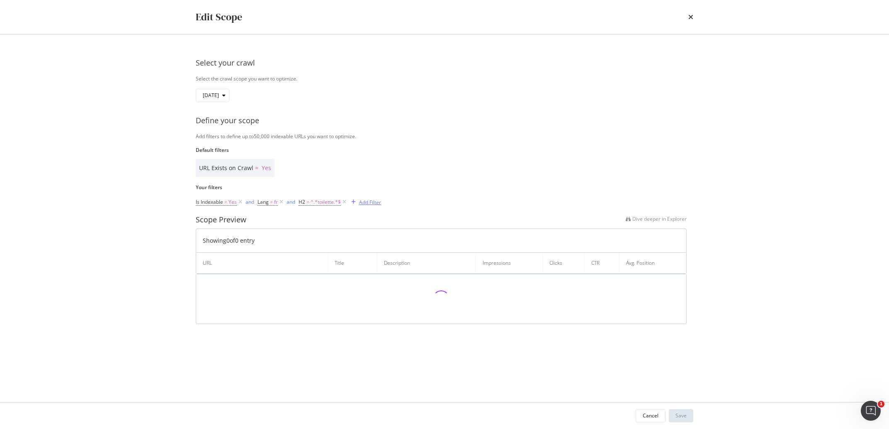
click at [374, 205] on div "Add Filter" at bounding box center [370, 202] width 22 height 7
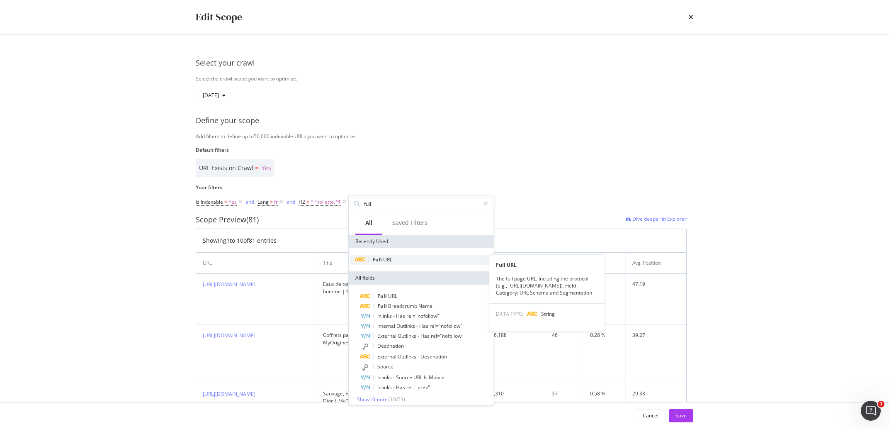
type input "full"
click at [388, 259] on span "URL" at bounding box center [387, 259] width 9 height 7
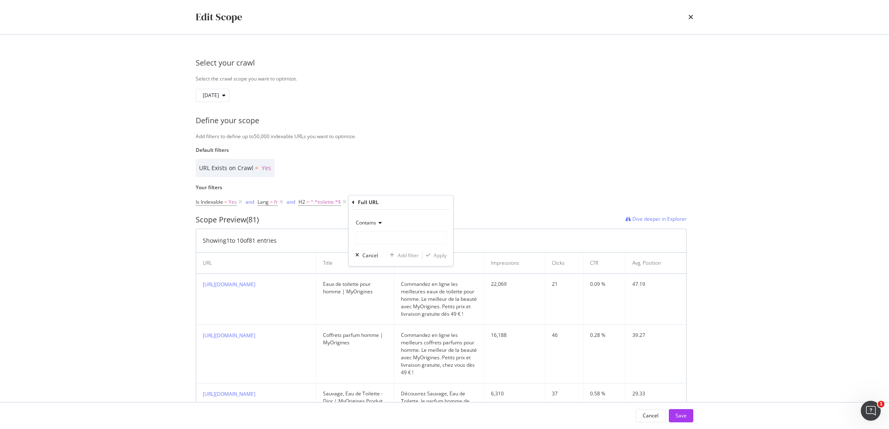
click at [378, 223] on icon "modal" at bounding box center [379, 222] width 6 height 5
click at [389, 314] on span "Doesn't contain" at bounding box center [378, 315] width 36 height 7
click at [380, 243] on input "Default filters" at bounding box center [401, 237] width 90 height 13
type input "parfum"
click at [445, 255] on div "Apply" at bounding box center [440, 255] width 13 height 7
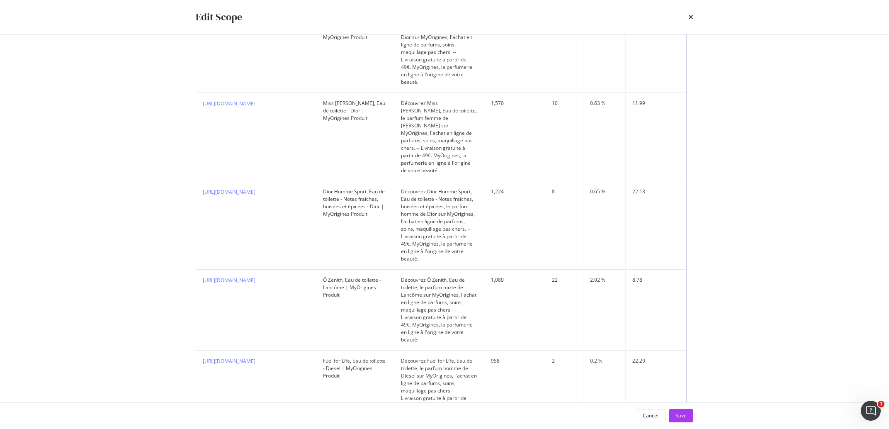
scroll to position [668, 0]
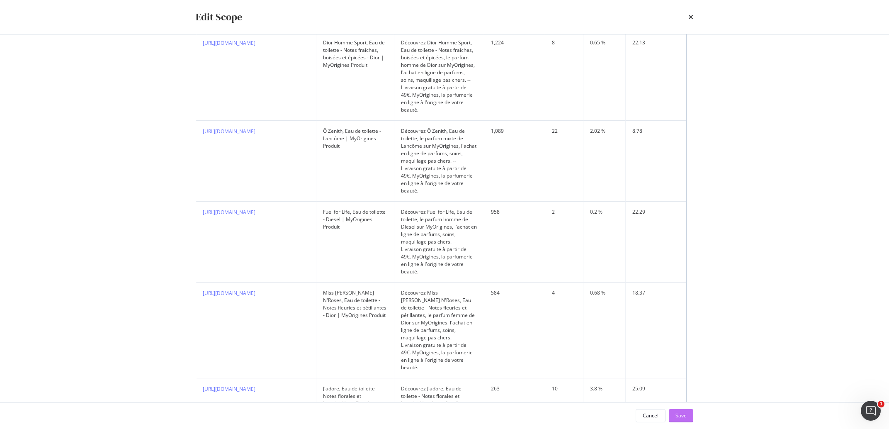
click at [676, 417] on button "Save" at bounding box center [681, 415] width 24 height 13
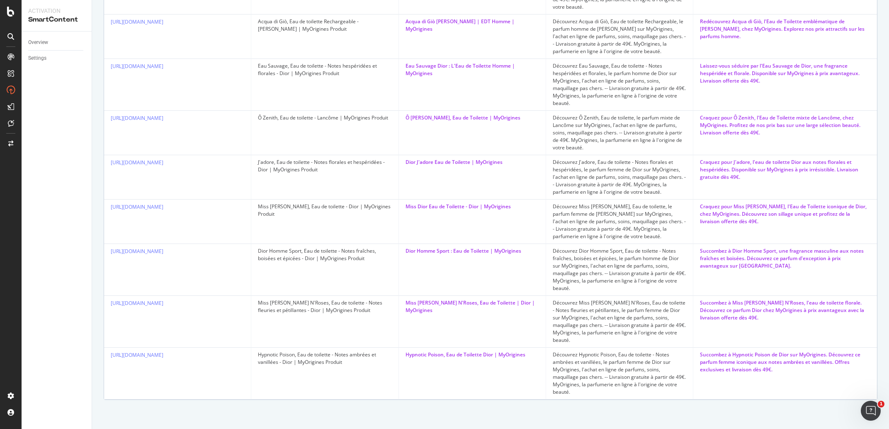
scroll to position [65, 0]
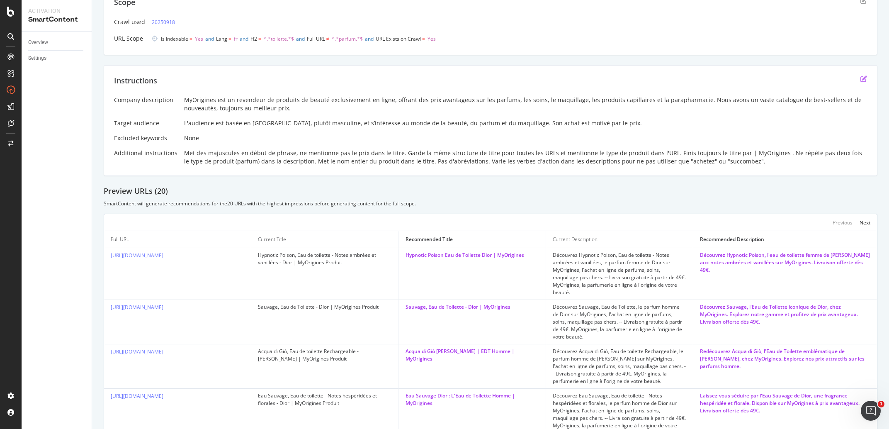
click at [860, 77] on icon "edit" at bounding box center [863, 78] width 7 height 7
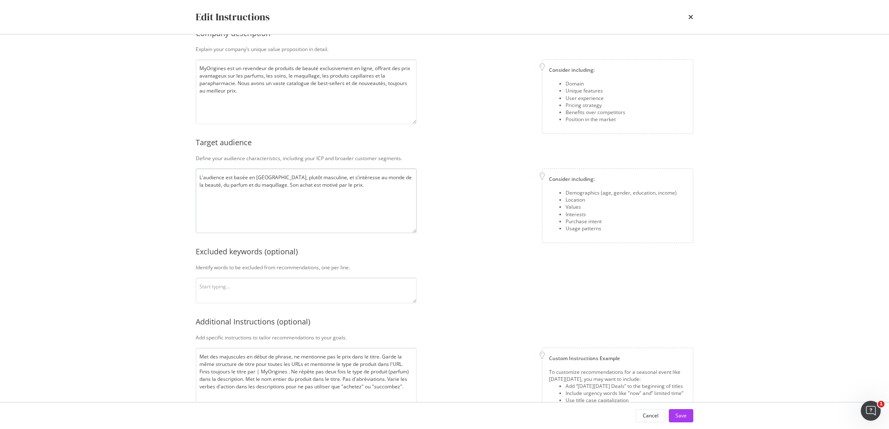
scroll to position [56, 0]
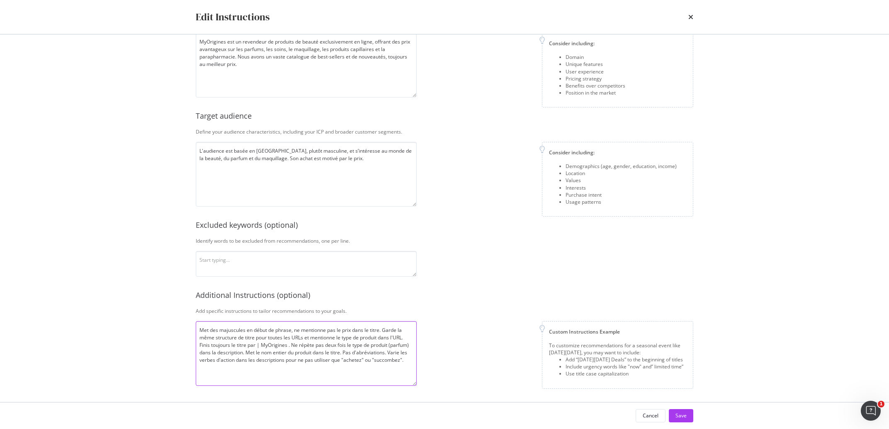
click at [406, 362] on textarea "Met des majuscules en début de phrase, ne mentionne pas le prix dans le titre. …" at bounding box center [306, 353] width 221 height 65
drag, startPoint x: 344, startPoint y: 369, endPoint x: 287, endPoint y: 360, distance: 57.9
click at [287, 360] on textarea "Met des majuscules en début de phrase, ne mentionne pas le prix dans le titre. …" at bounding box center [306, 353] width 221 height 65
type textarea "Met des majuscules en début de phrase, ne mentionne pas le prix dans le titre. …"
click at [683, 411] on div "Save" at bounding box center [681, 415] width 11 height 12
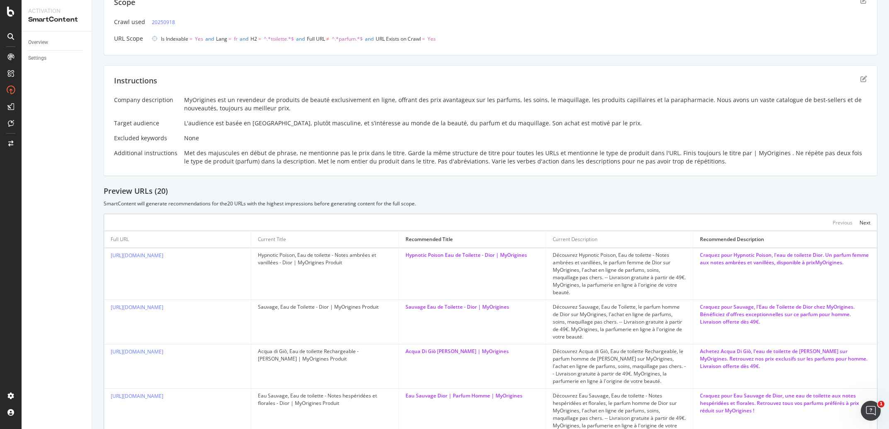
scroll to position [0, 0]
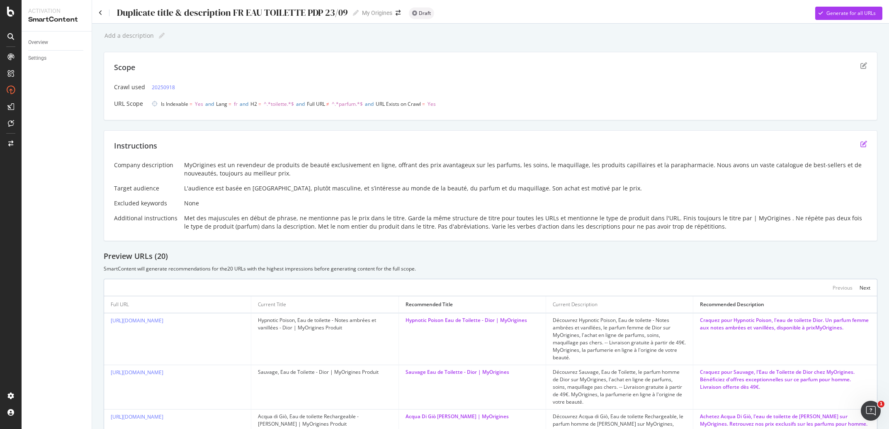
click at [860, 141] on icon "edit" at bounding box center [863, 144] width 7 height 7
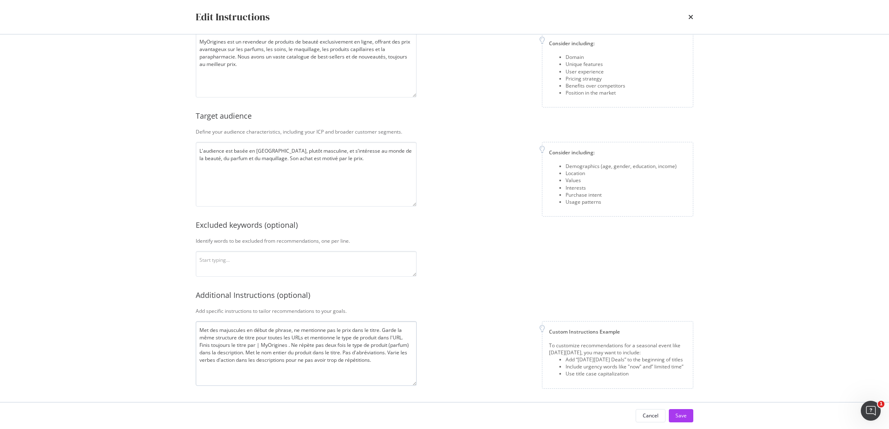
scroll to position [56, 0]
click at [306, 369] on textarea "Met des majuscules en début de phrase, ne mentionne pas le prix dans le titre. …" at bounding box center [306, 353] width 221 height 65
click at [344, 360] on textarea "Met des majuscules en début de phrase, ne mentionne pas le prix dans le titre. …" at bounding box center [306, 353] width 221 height 65
click at [372, 361] on textarea "Met des majuscules en début de phrase, ne mentionne pas le prix dans le titre. …" at bounding box center [306, 353] width 221 height 65
click at [370, 359] on textarea "Met des majuscules en début de phrase, ne mentionne pas le prix dans le titre. …" at bounding box center [306, 353] width 221 height 65
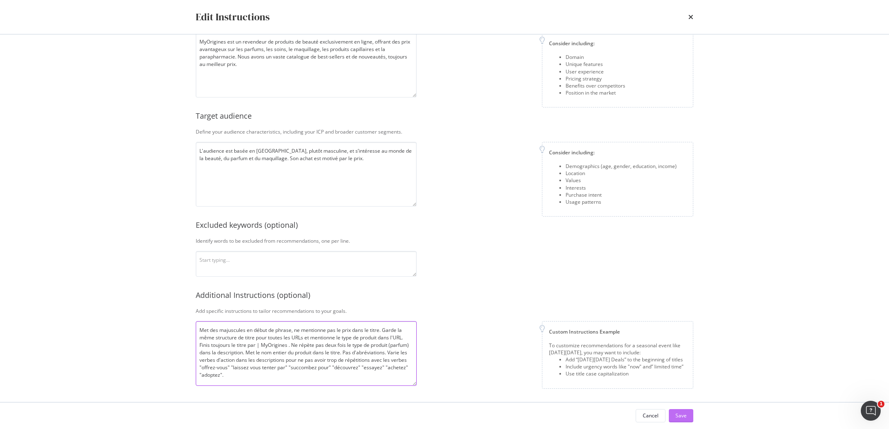
type textarea "Met des majuscules en début de phrase, ne mentionne pas le prix dans le titre. …"
click at [681, 416] on div "Save" at bounding box center [681, 415] width 11 height 7
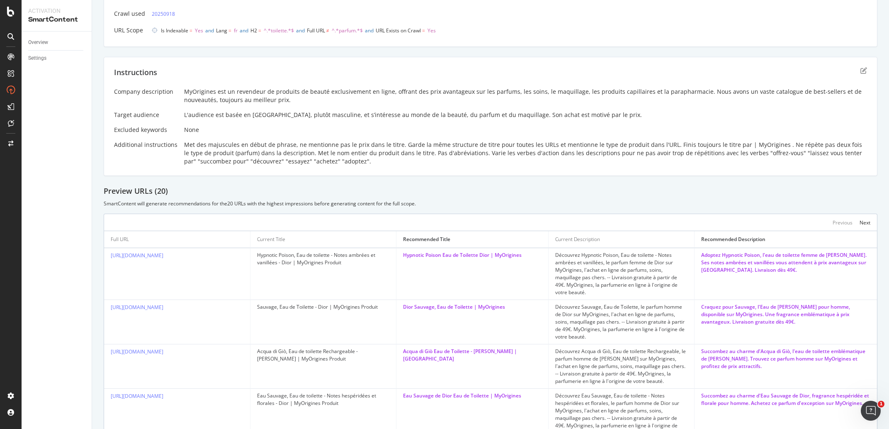
scroll to position [0, 0]
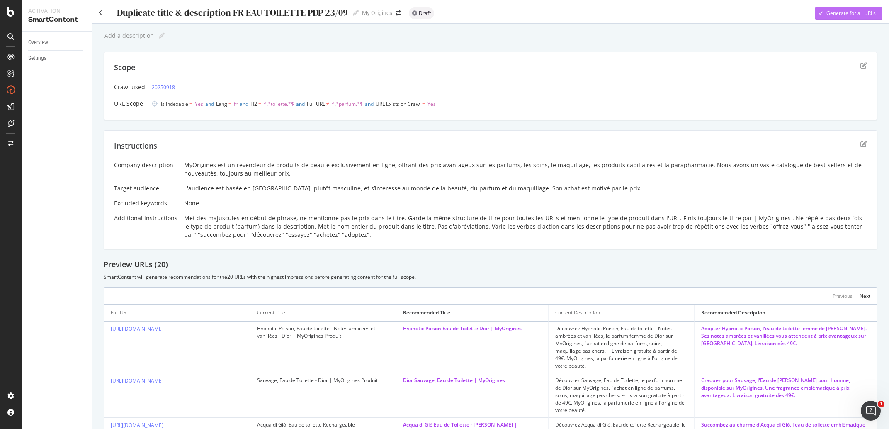
click at [837, 13] on div "Generate for all URLs" at bounding box center [850, 13] width 49 height 7
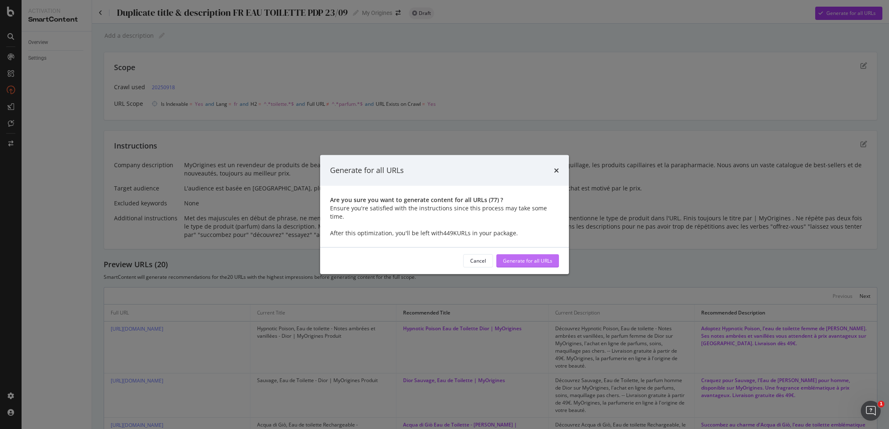
click at [519, 257] on div "Generate for all URLs" at bounding box center [527, 260] width 49 height 7
click at [528, 259] on div "Generate for all URLs" at bounding box center [527, 260] width 49 height 7
